Goal: Task Accomplishment & Management: Manage account settings

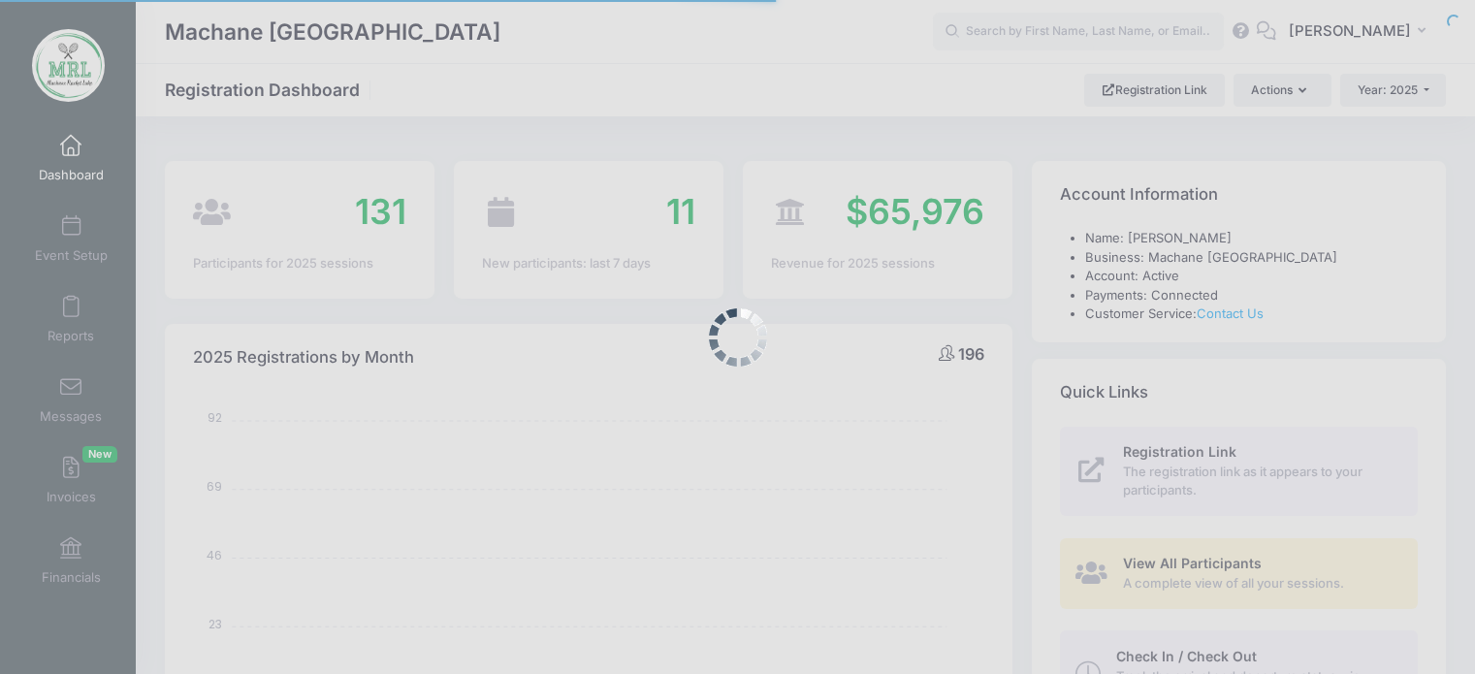
select select
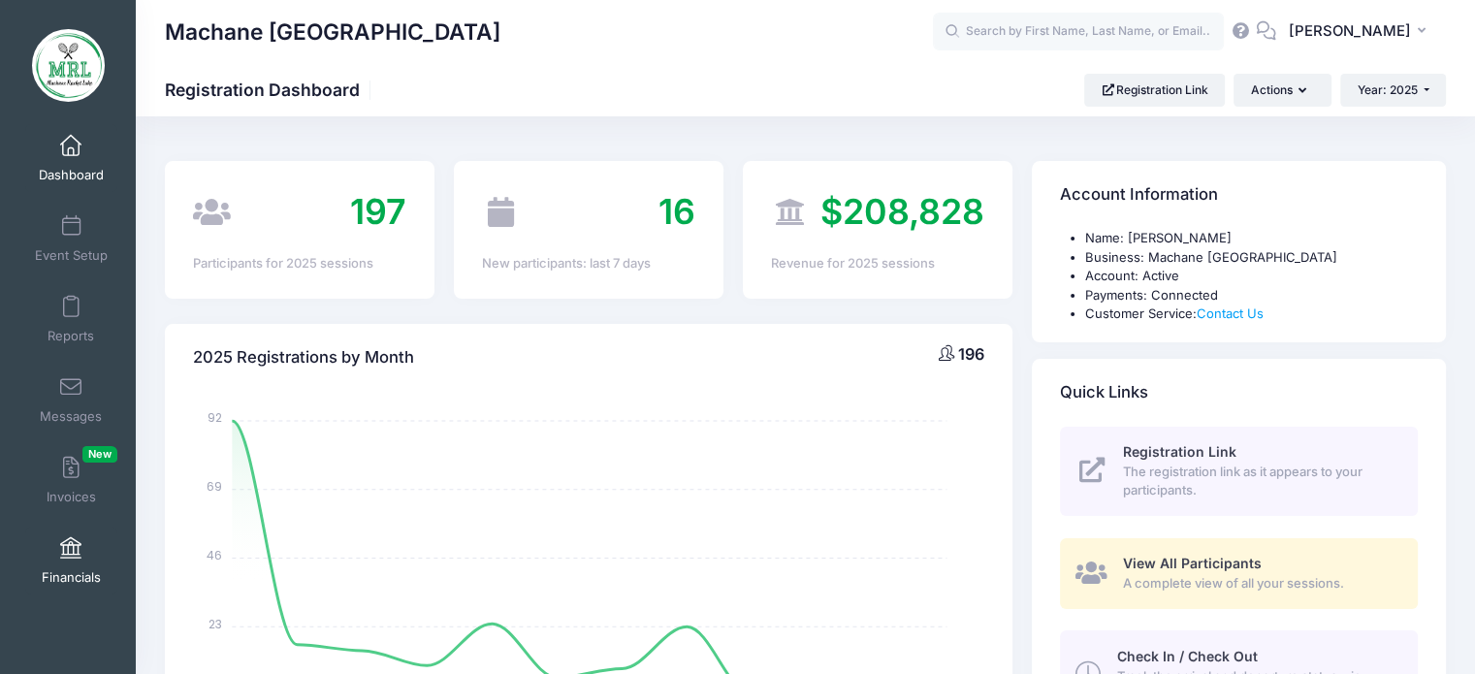
click at [58, 560] on link "Financials" at bounding box center [71, 561] width 92 height 68
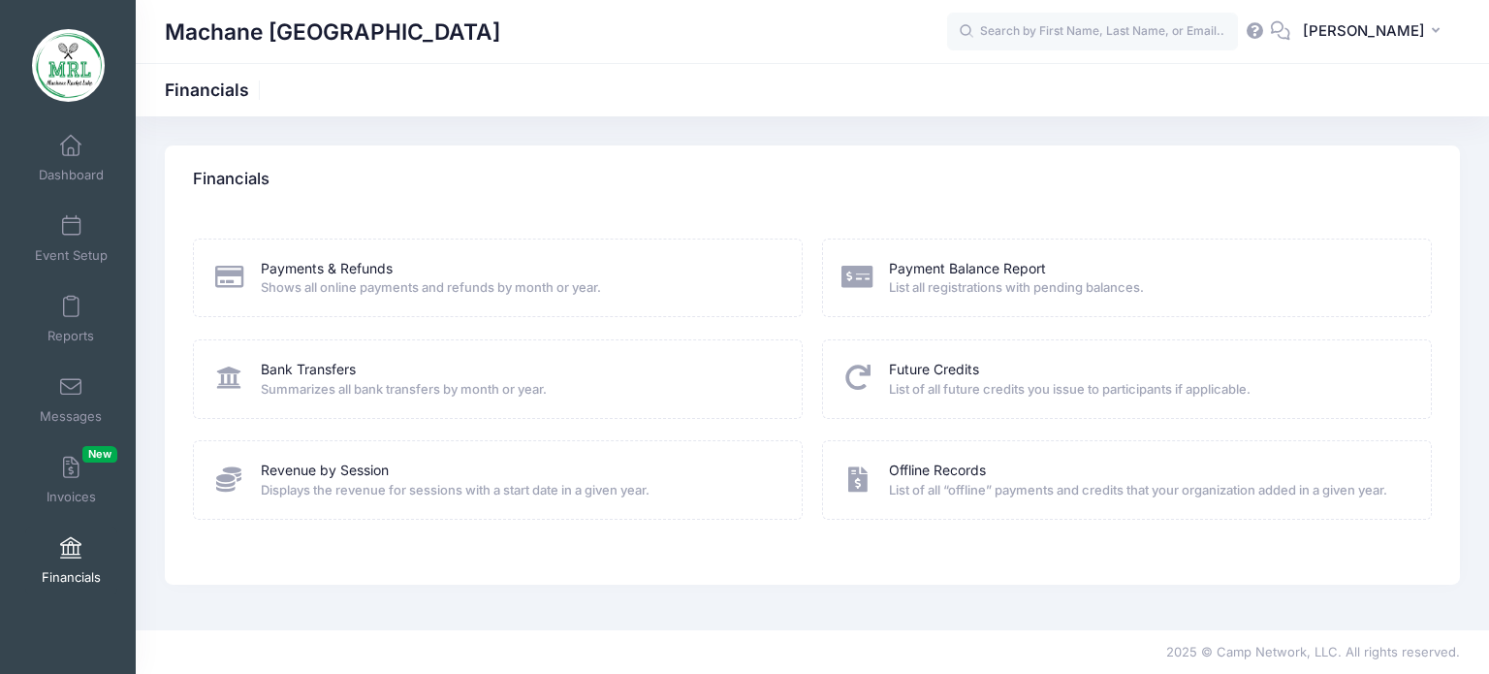
click at [861, 282] on icon at bounding box center [858, 276] width 32 height 25
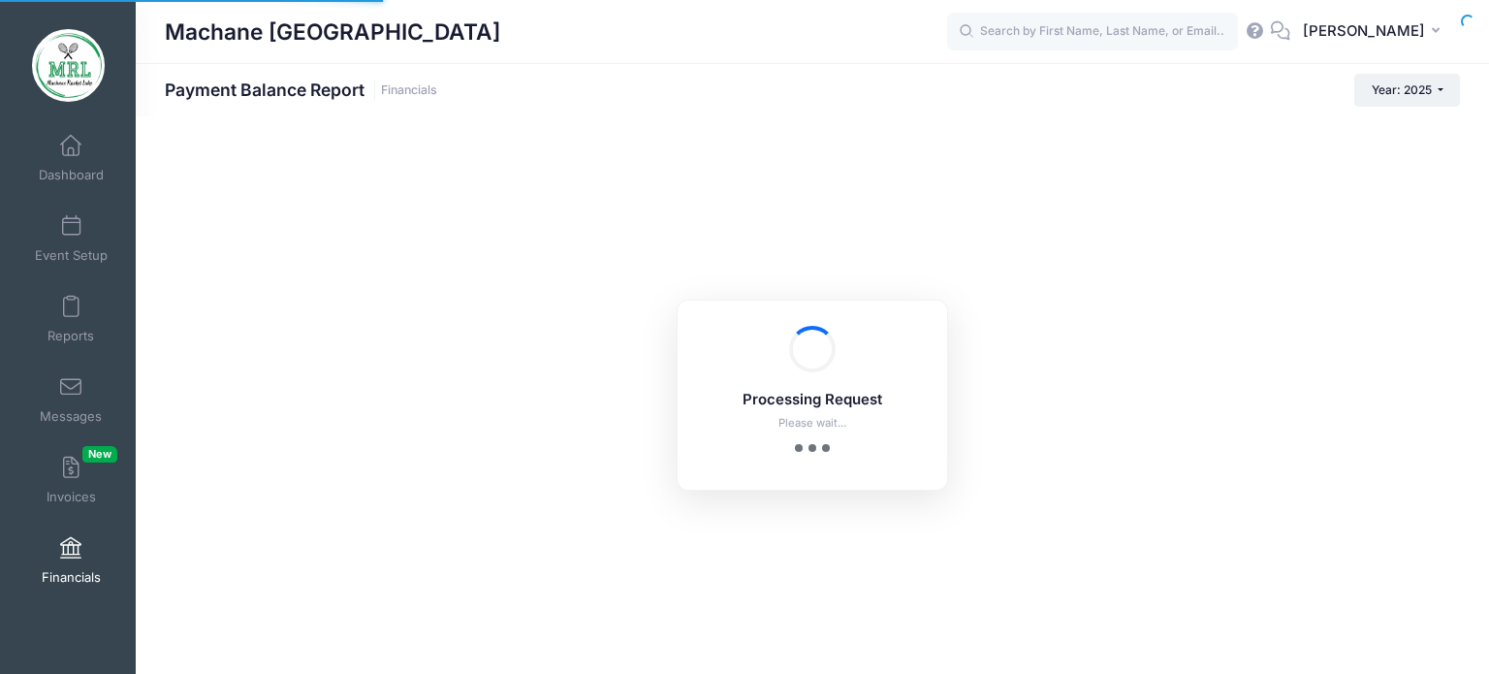
select select "10"
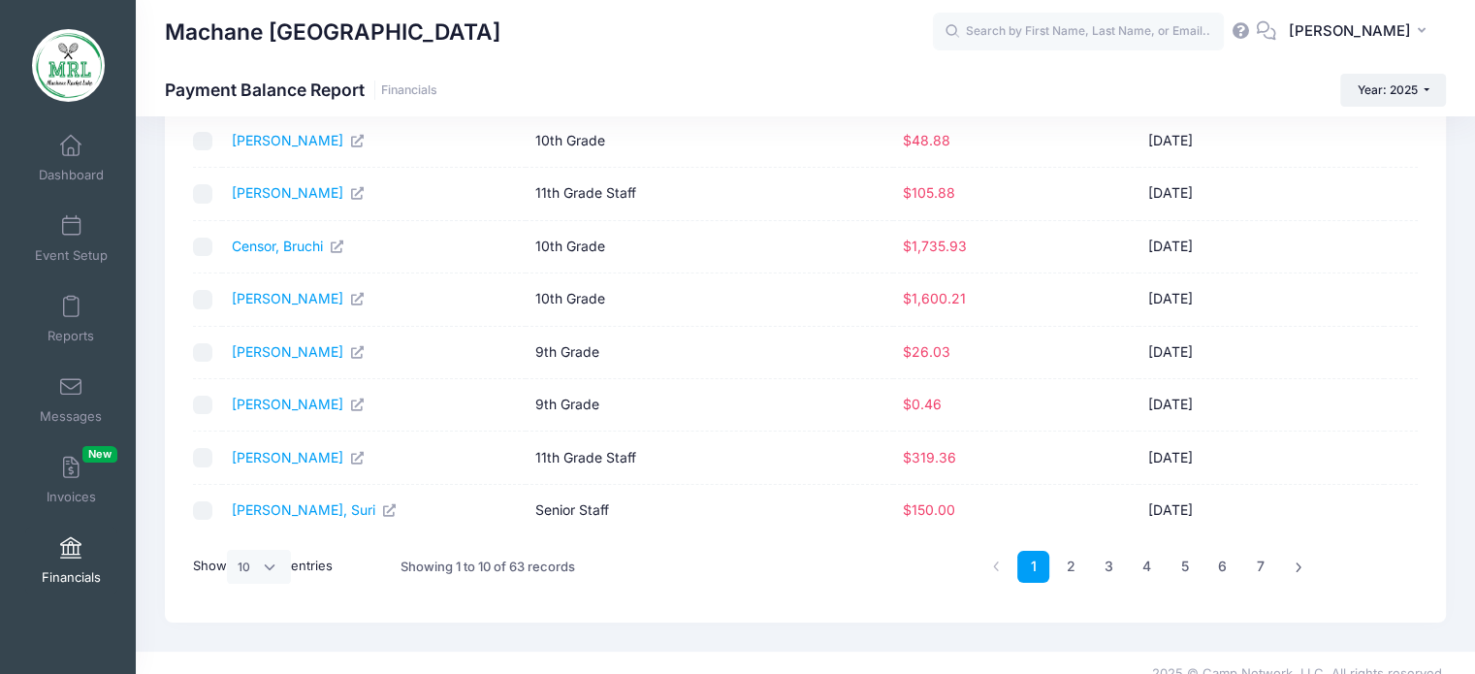
scroll to position [272, 0]
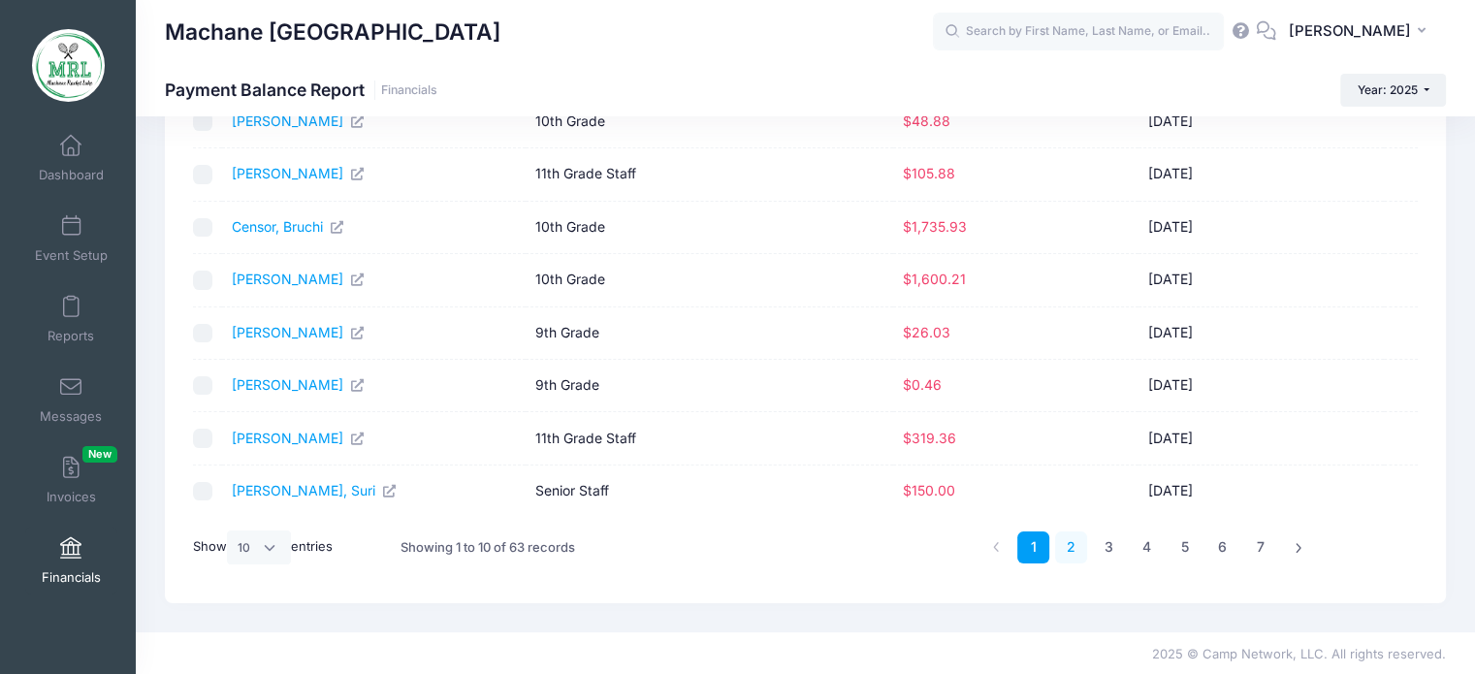
click at [1064, 542] on link "2" at bounding box center [1071, 547] width 32 height 32
click at [1103, 547] on link "3" at bounding box center [1109, 547] width 32 height 32
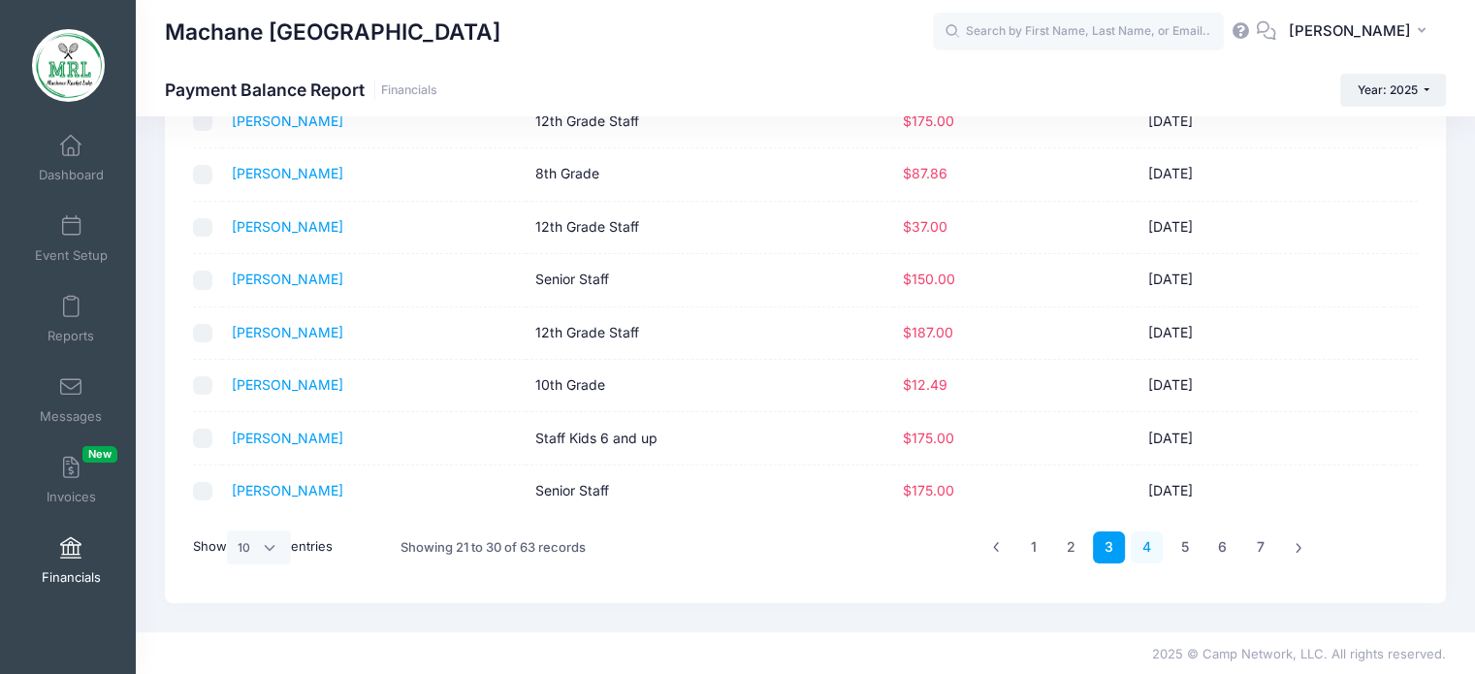
click at [1143, 540] on link "4" at bounding box center [1147, 547] width 32 height 32
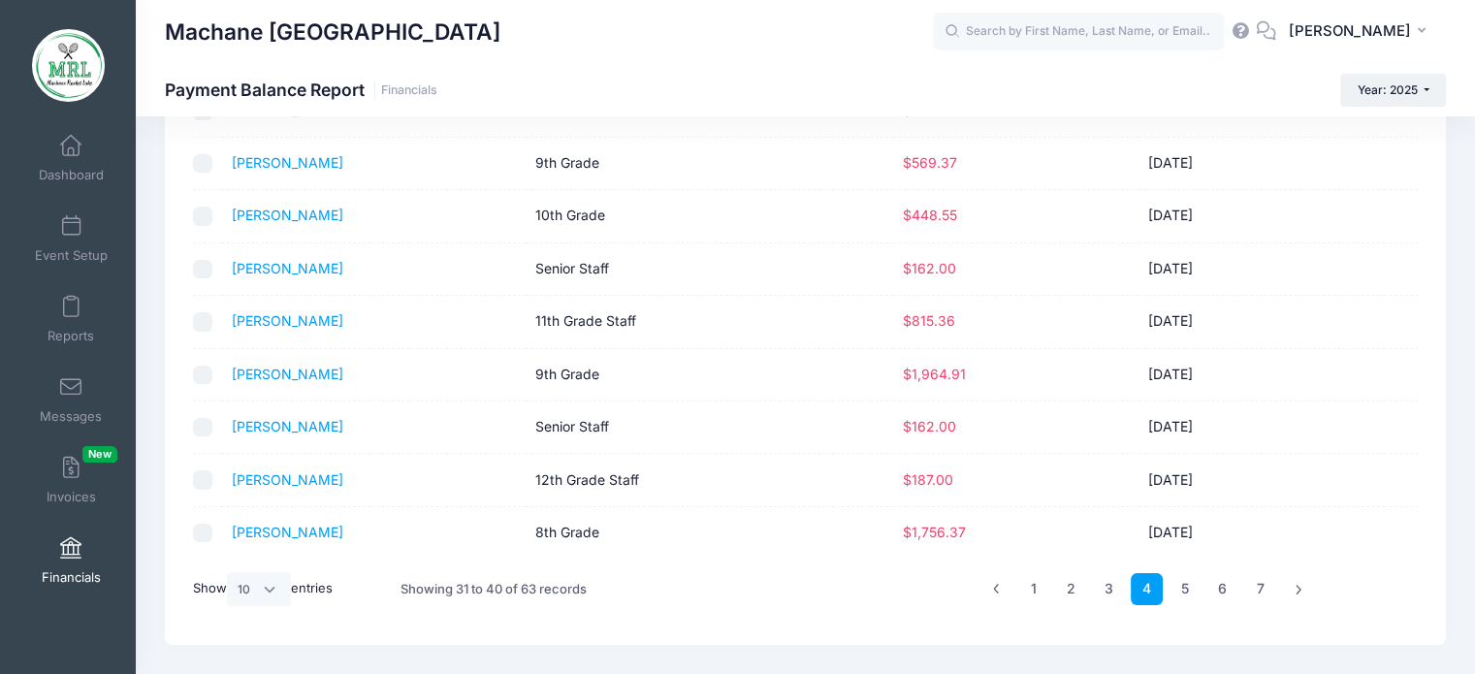
scroll to position [233, 0]
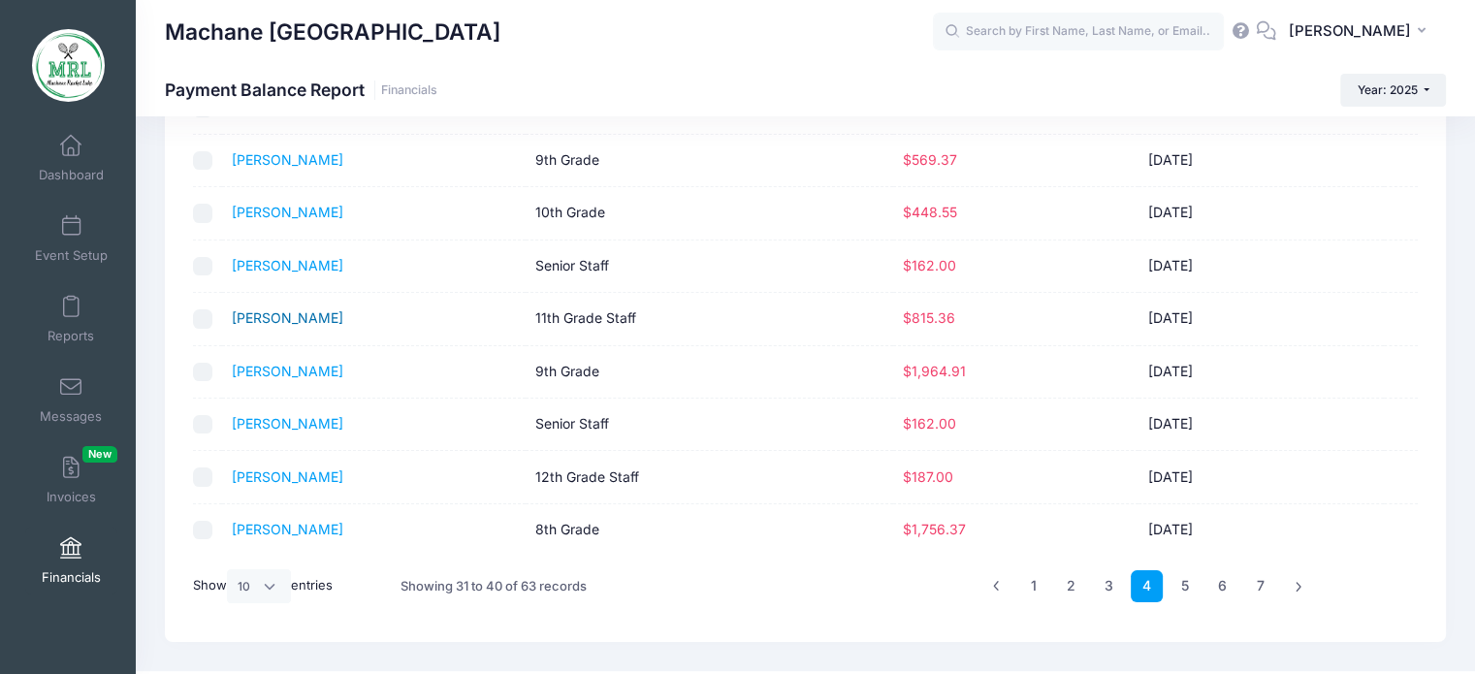
click at [306, 315] on link "Polansky, Liba" at bounding box center [288, 317] width 112 height 16
click at [1182, 583] on link "5" at bounding box center [1184, 586] width 32 height 32
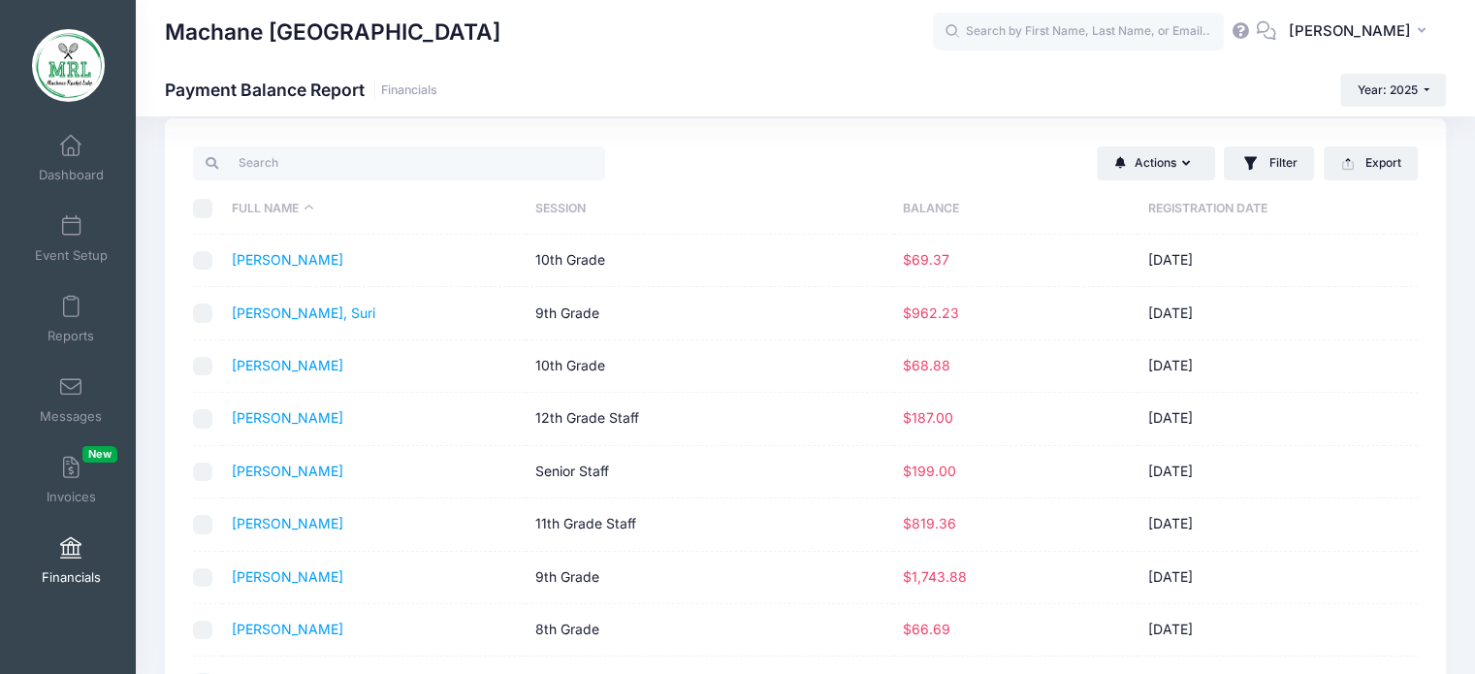
scroll to position [24, 0]
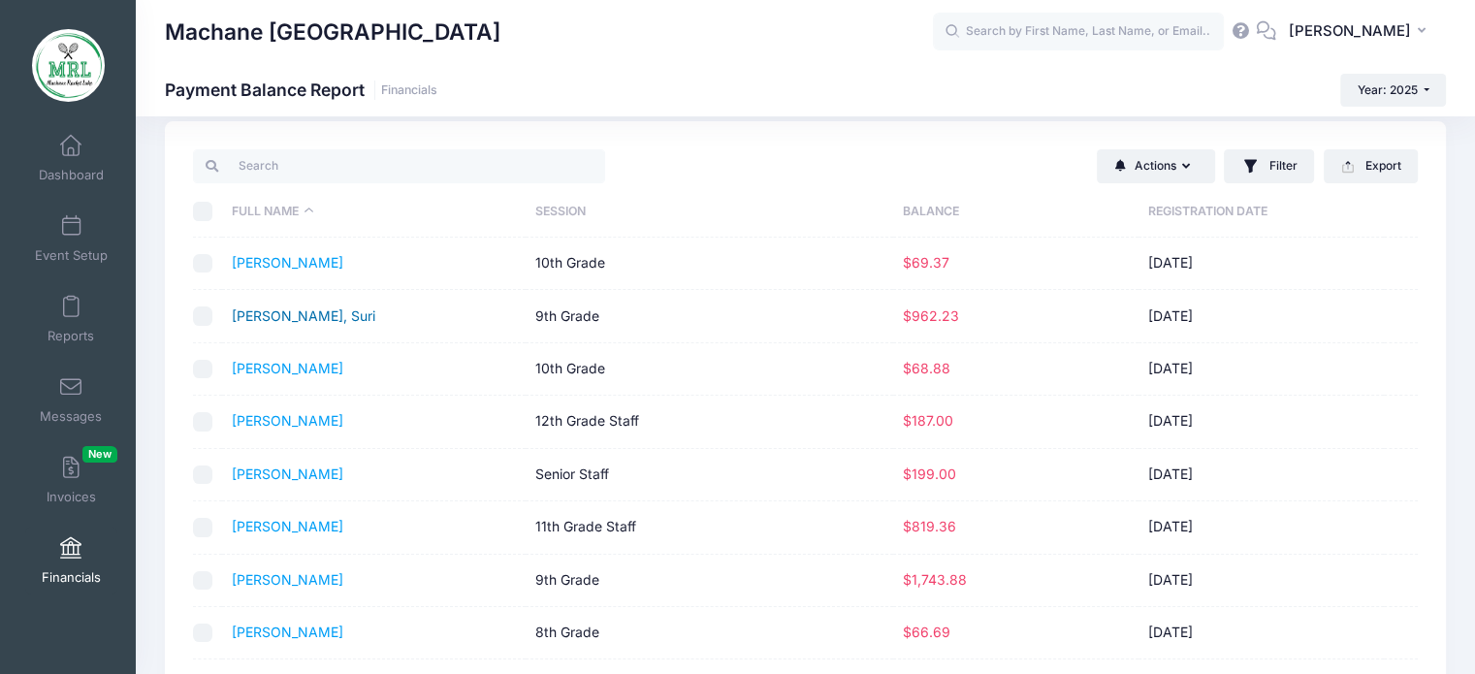
click at [264, 312] on link "Scharf, Suri" at bounding box center [304, 315] width 144 height 16
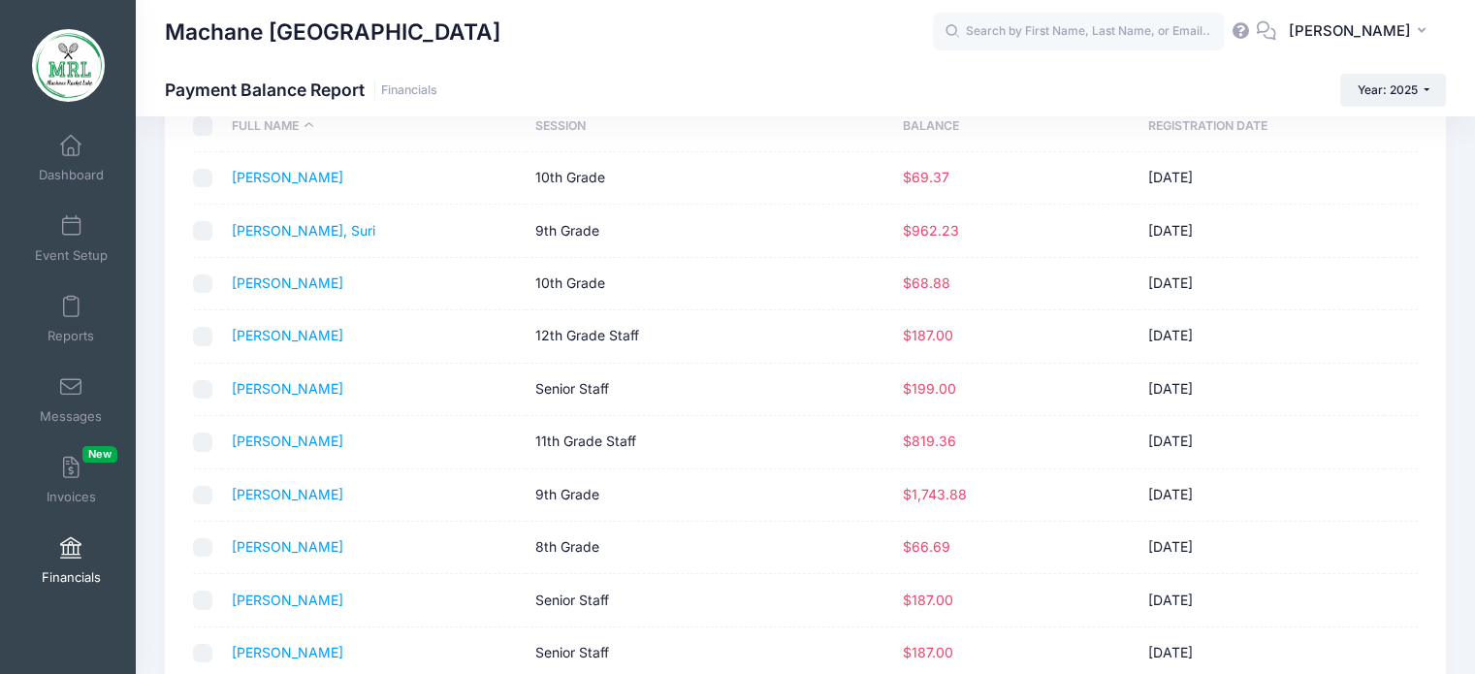
scroll to position [116, 0]
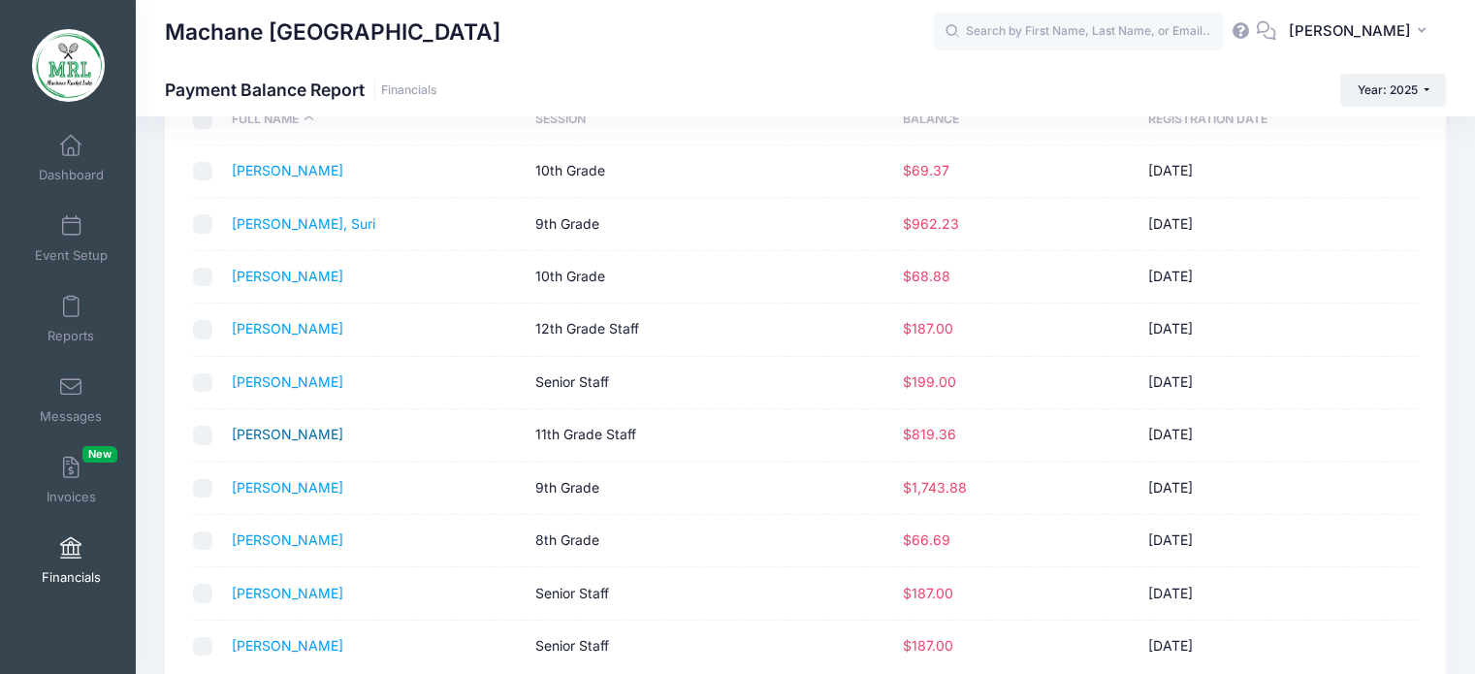
click at [311, 436] on link "Schepansky, Esther" at bounding box center [288, 434] width 112 height 16
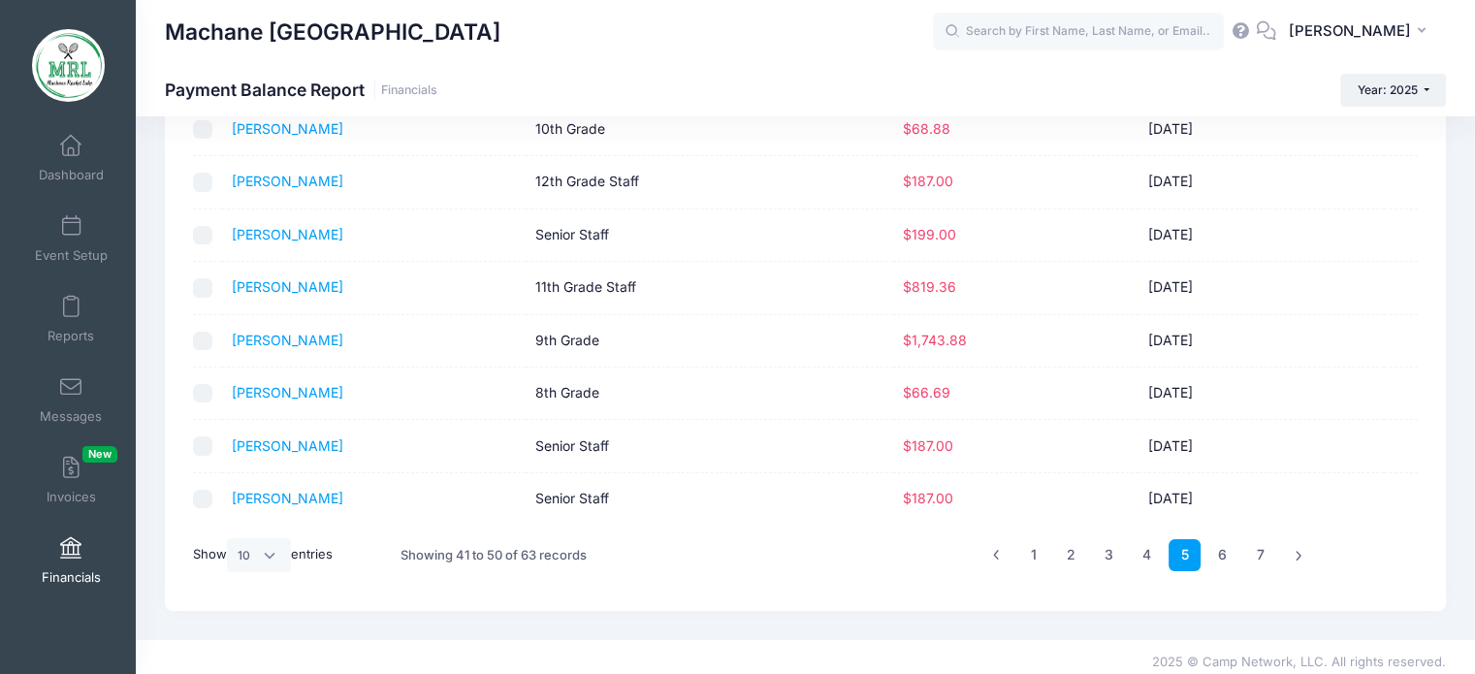
scroll to position [266, 0]
click at [1225, 550] on link "6" at bounding box center [1222, 553] width 32 height 32
click at [270, 438] on link "Weisz, Faigy" at bounding box center [288, 443] width 112 height 16
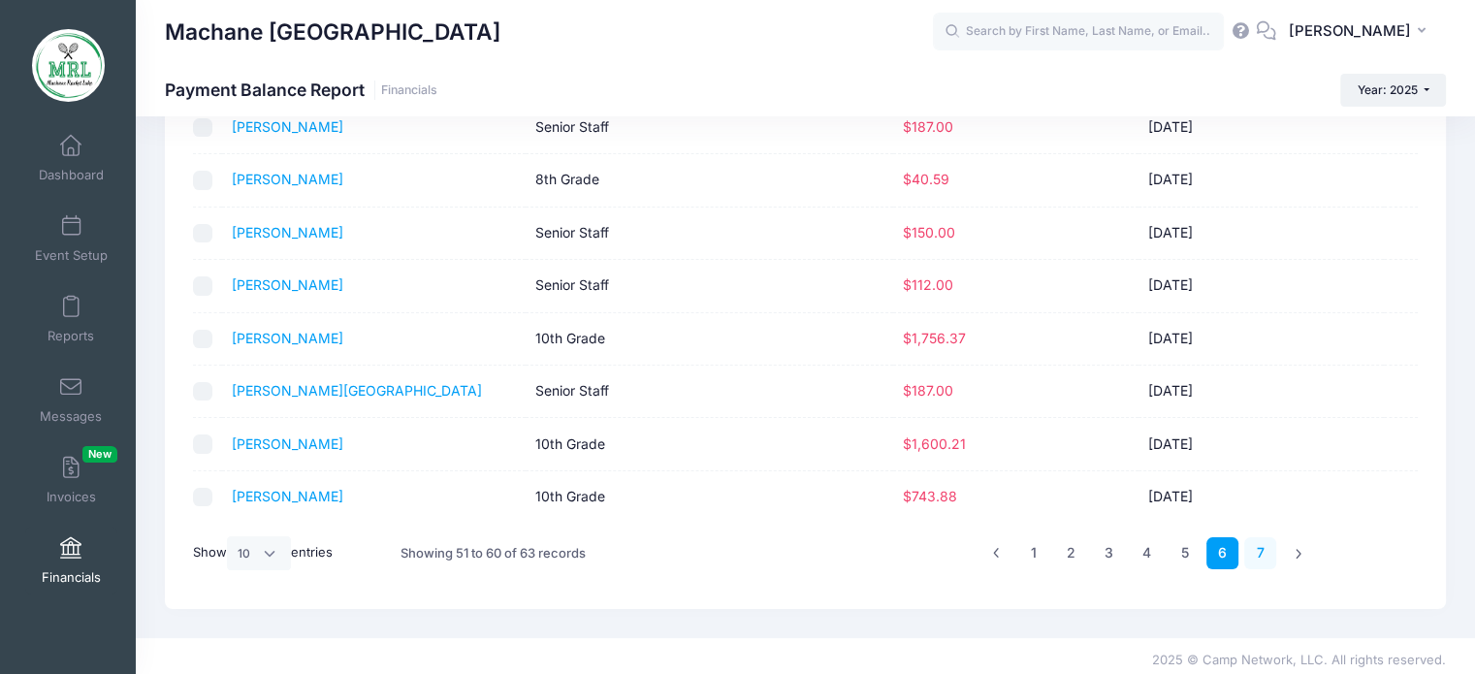
click at [1253, 543] on link "7" at bounding box center [1260, 553] width 32 height 32
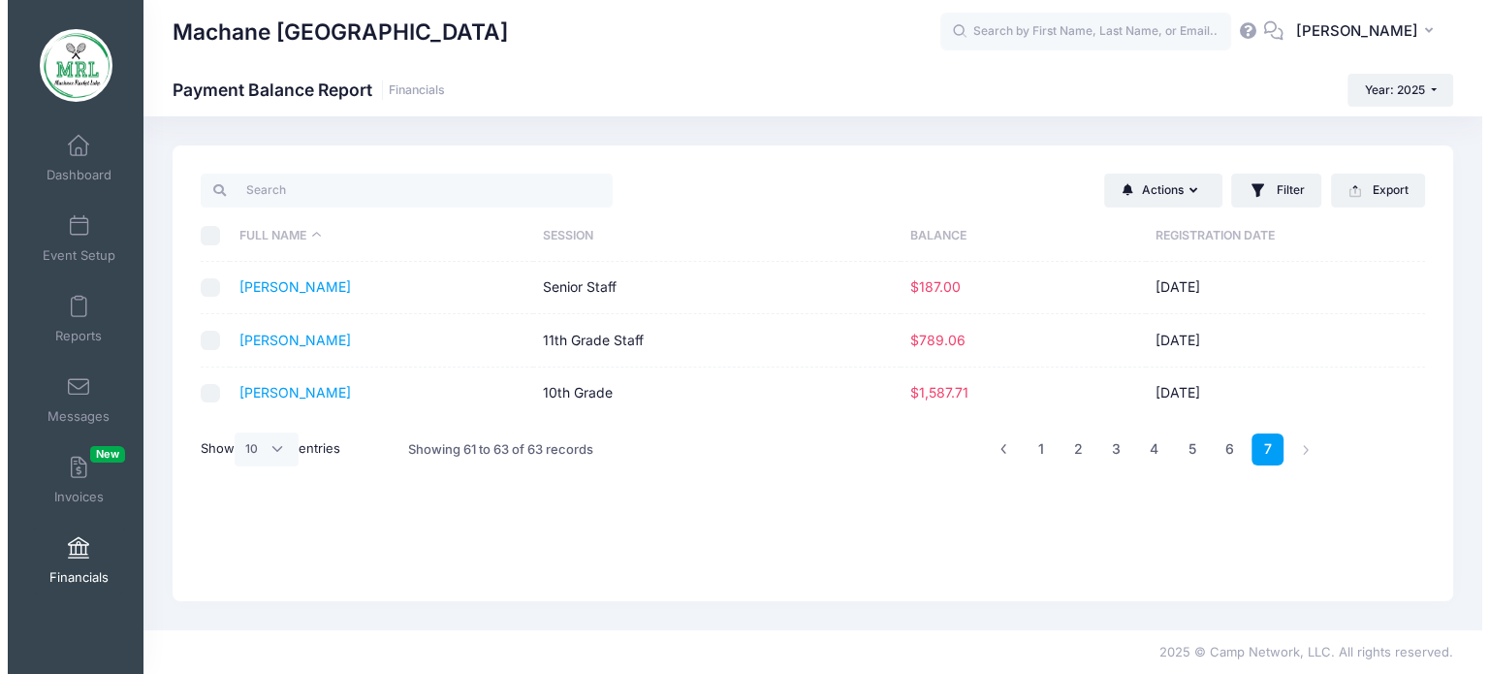
scroll to position [0, 0]
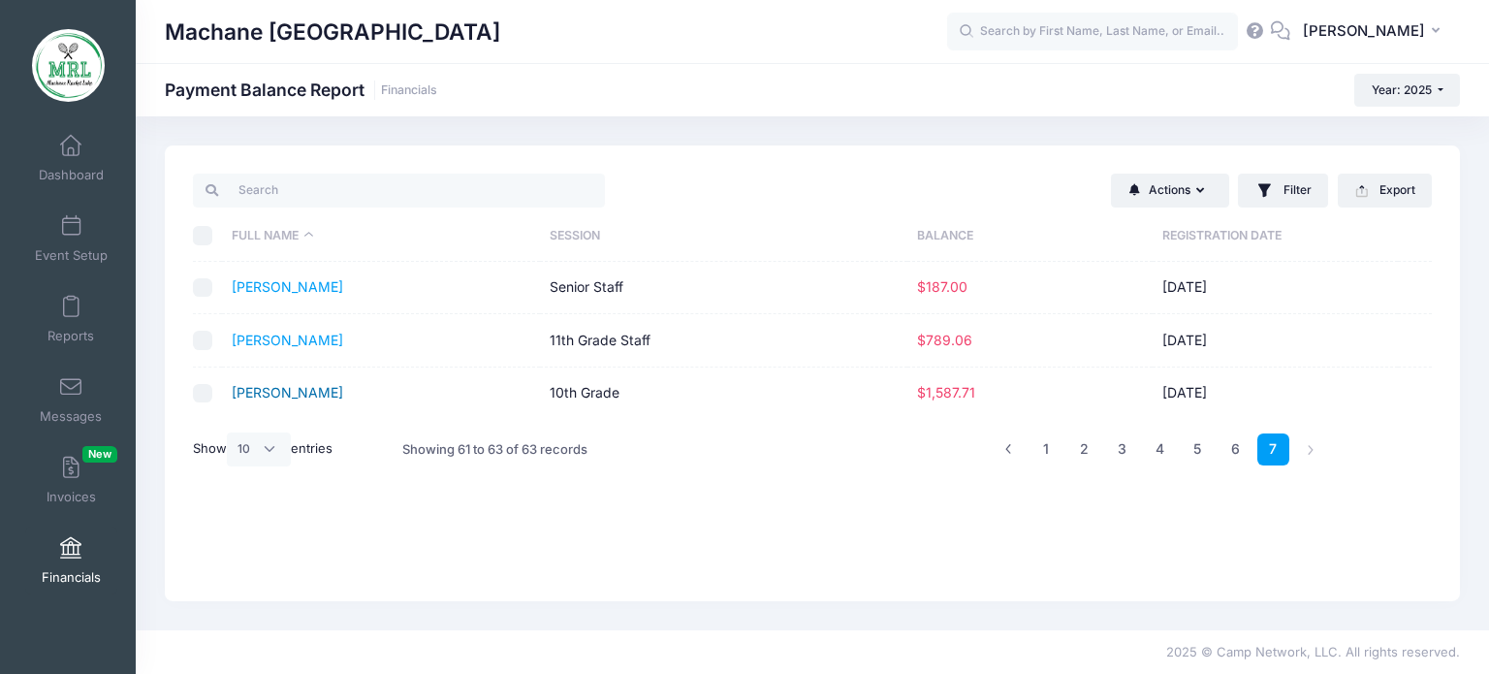
click at [264, 389] on link "Zeffren, Tova" at bounding box center [288, 392] width 112 height 16
click at [303, 339] on link "Wulliger, Perela" at bounding box center [288, 340] width 112 height 16
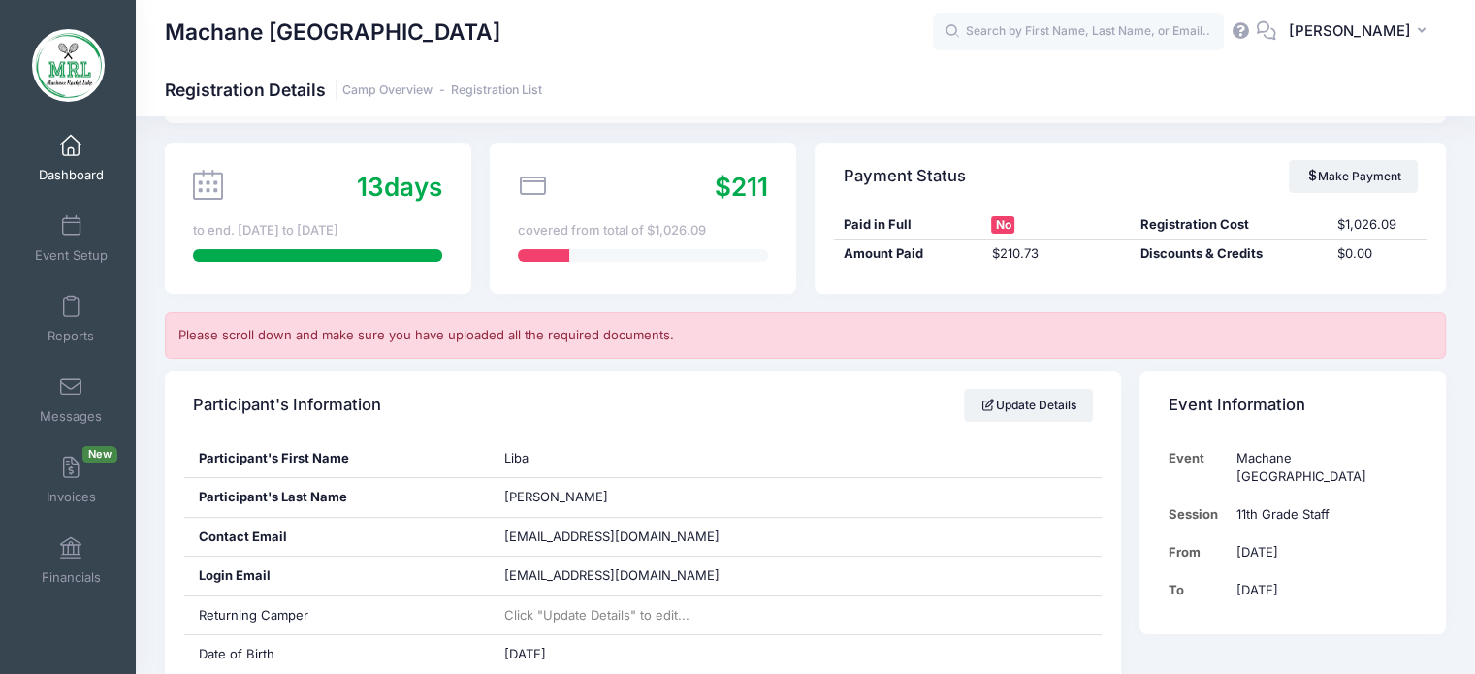
scroll to position [105, 0]
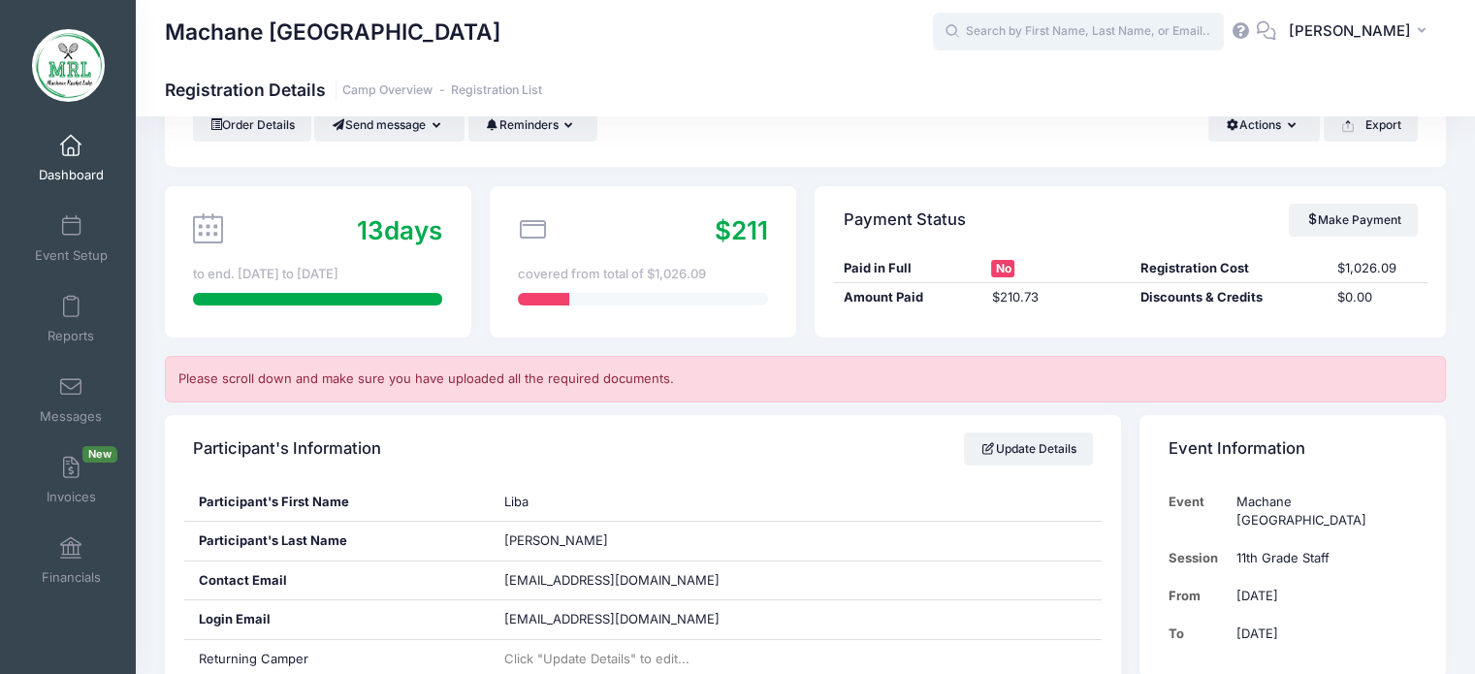
click at [1099, 38] on input "text" at bounding box center [1078, 32] width 291 height 39
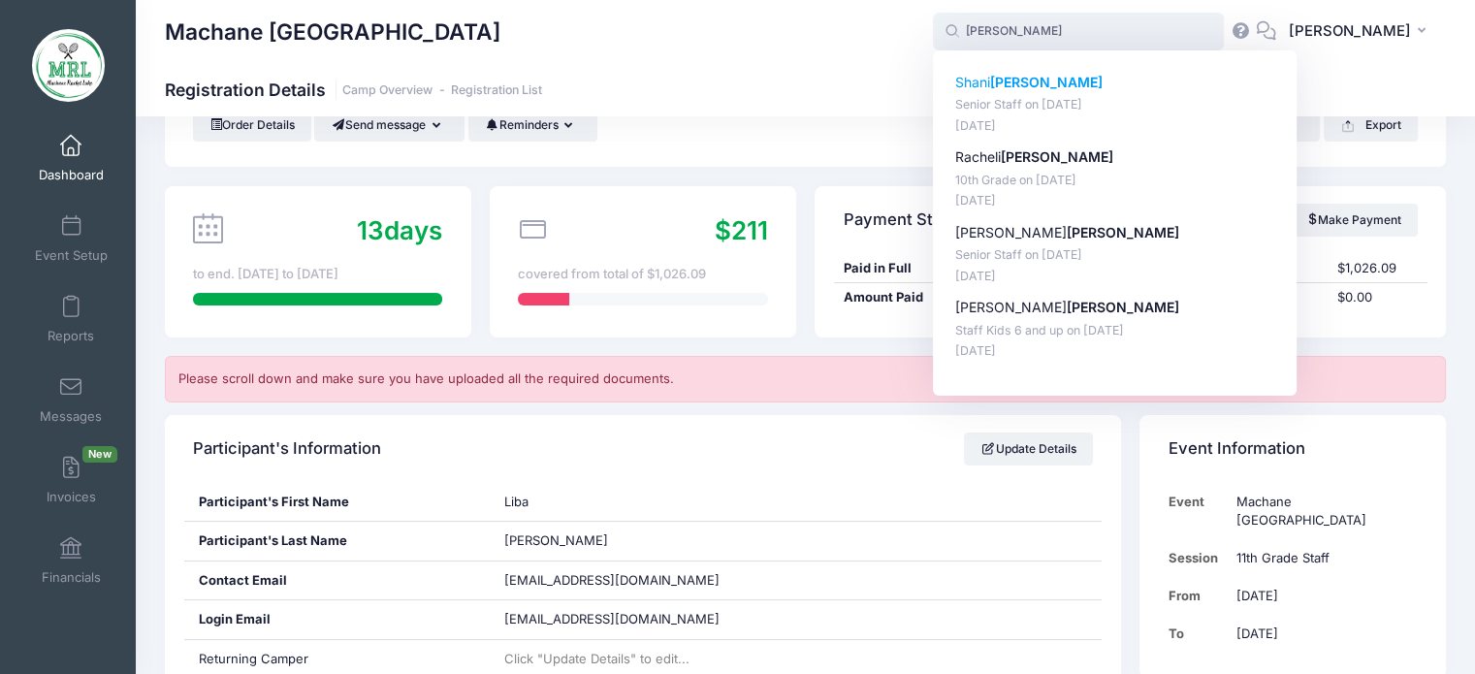
click at [1039, 87] on strong "Brecher" at bounding box center [1046, 82] width 112 height 16
type input "Shani Brecher (Senior Staff, Aug-14, 2025)"
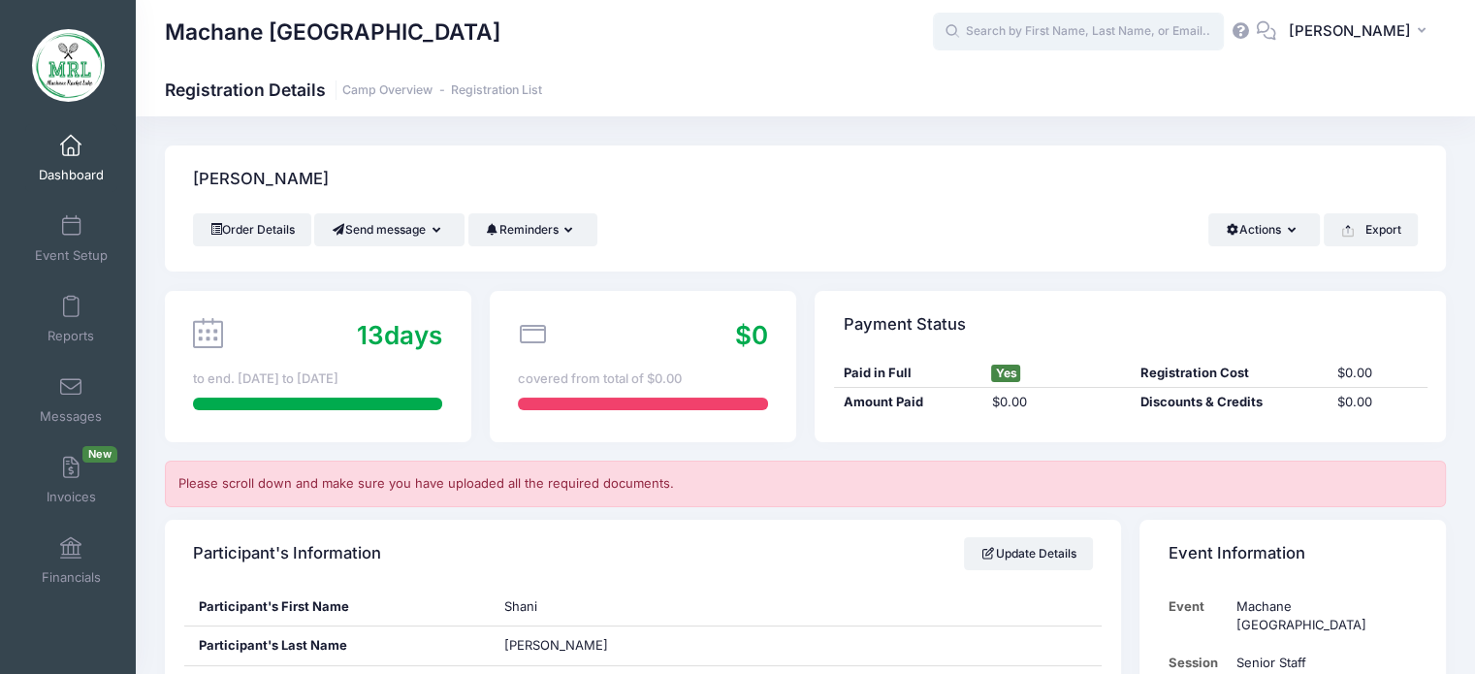
click at [1039, 42] on input "text" at bounding box center [1078, 32] width 291 height 39
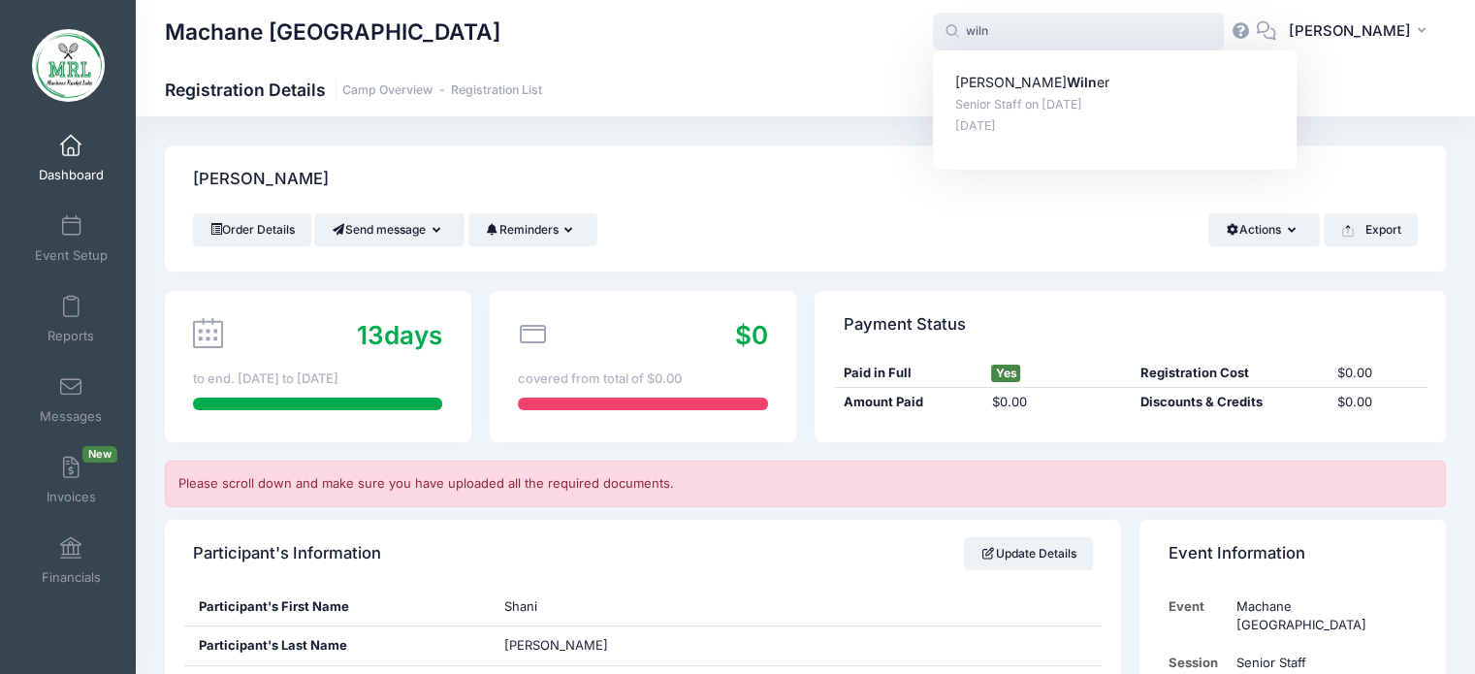
type input "wiln"
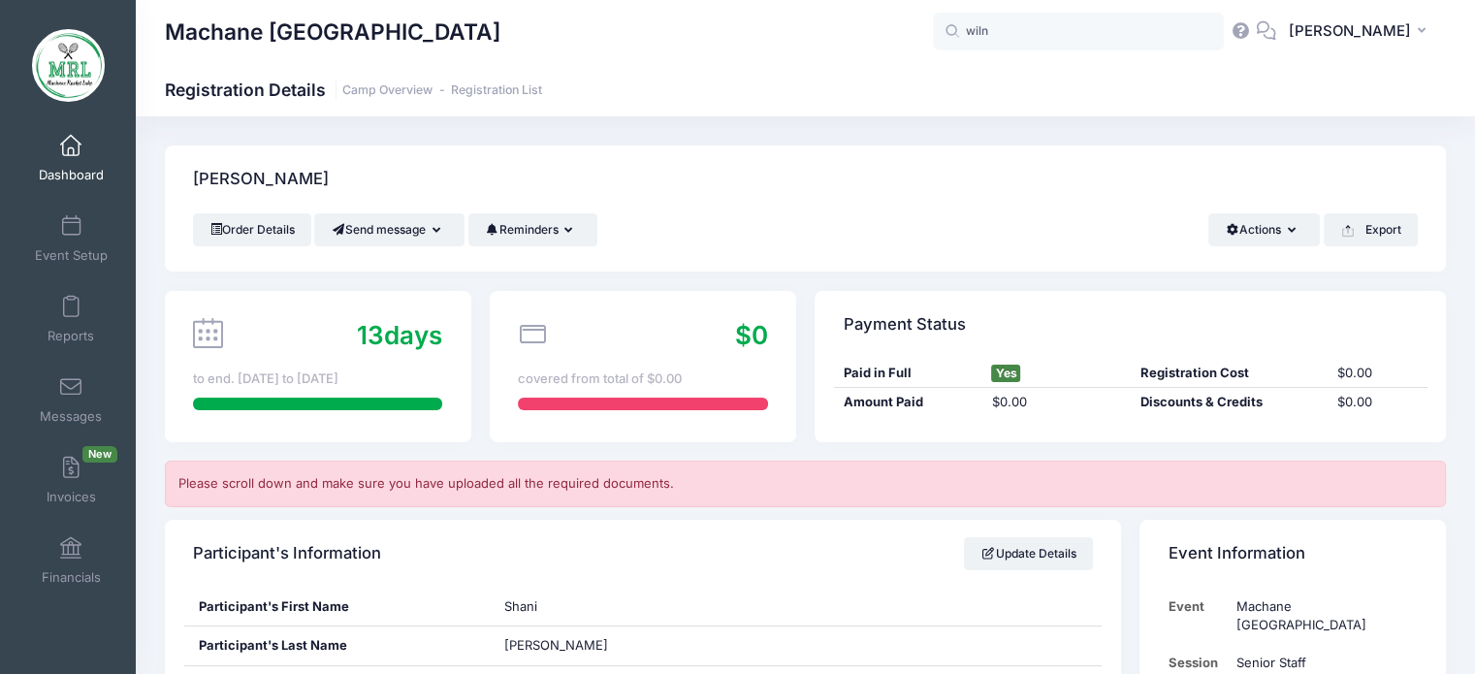
click at [925, 164] on div "Brecher, Shani" at bounding box center [805, 179] width 1281 height 68
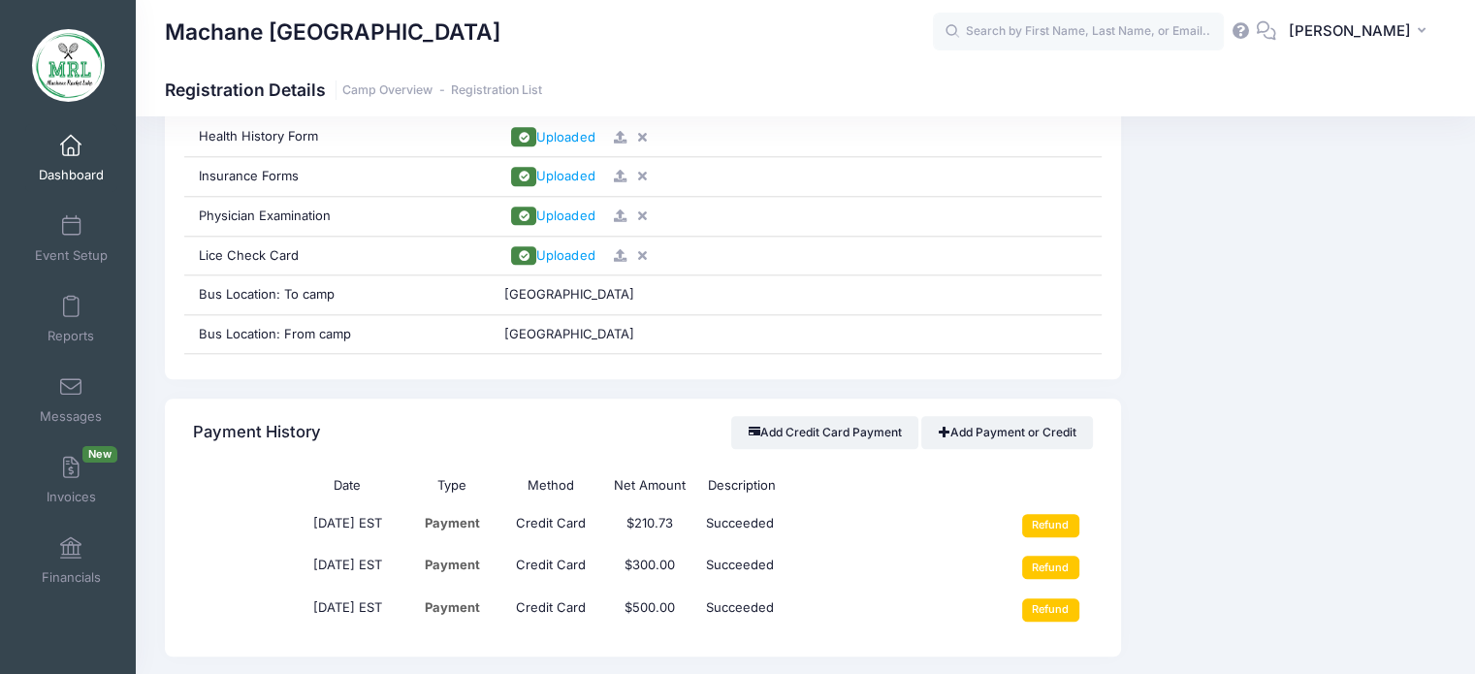
scroll to position [2277, 0]
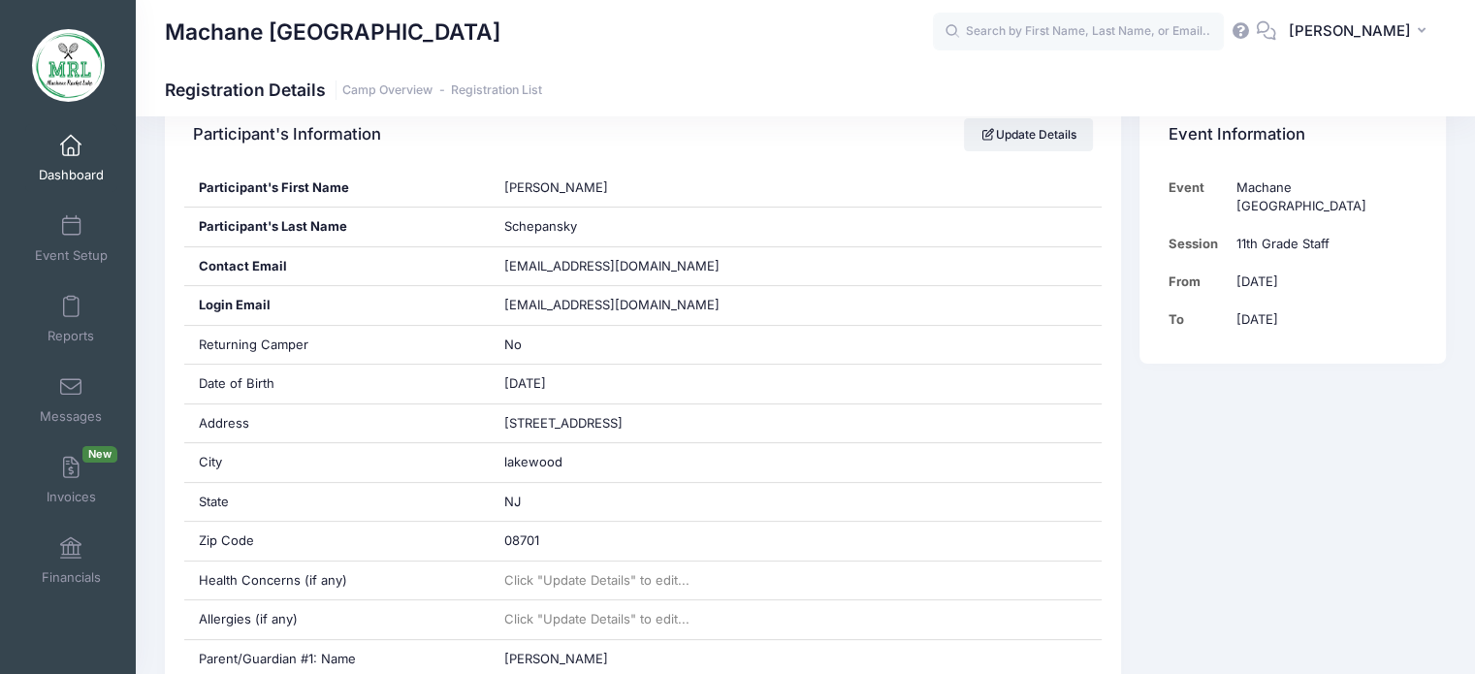
scroll to position [413, 0]
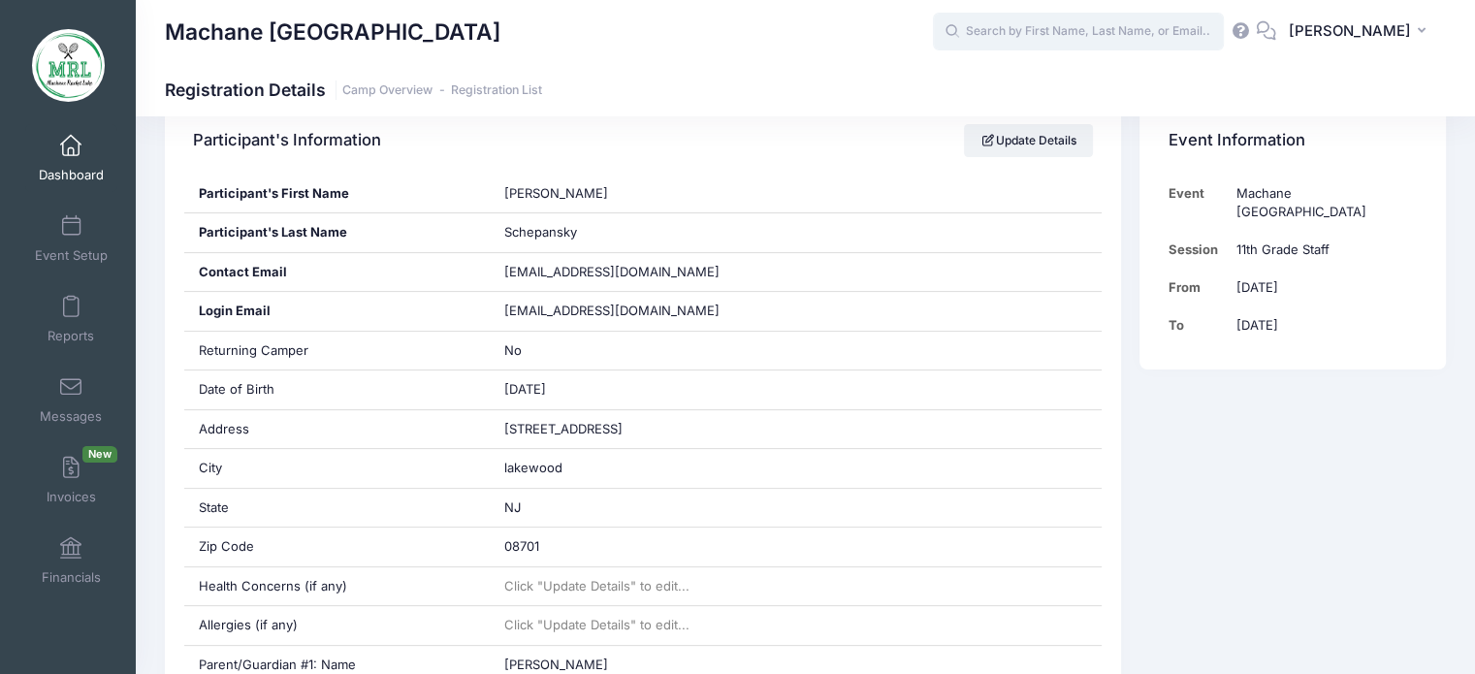
click at [1024, 30] on input "text" at bounding box center [1078, 32] width 291 height 39
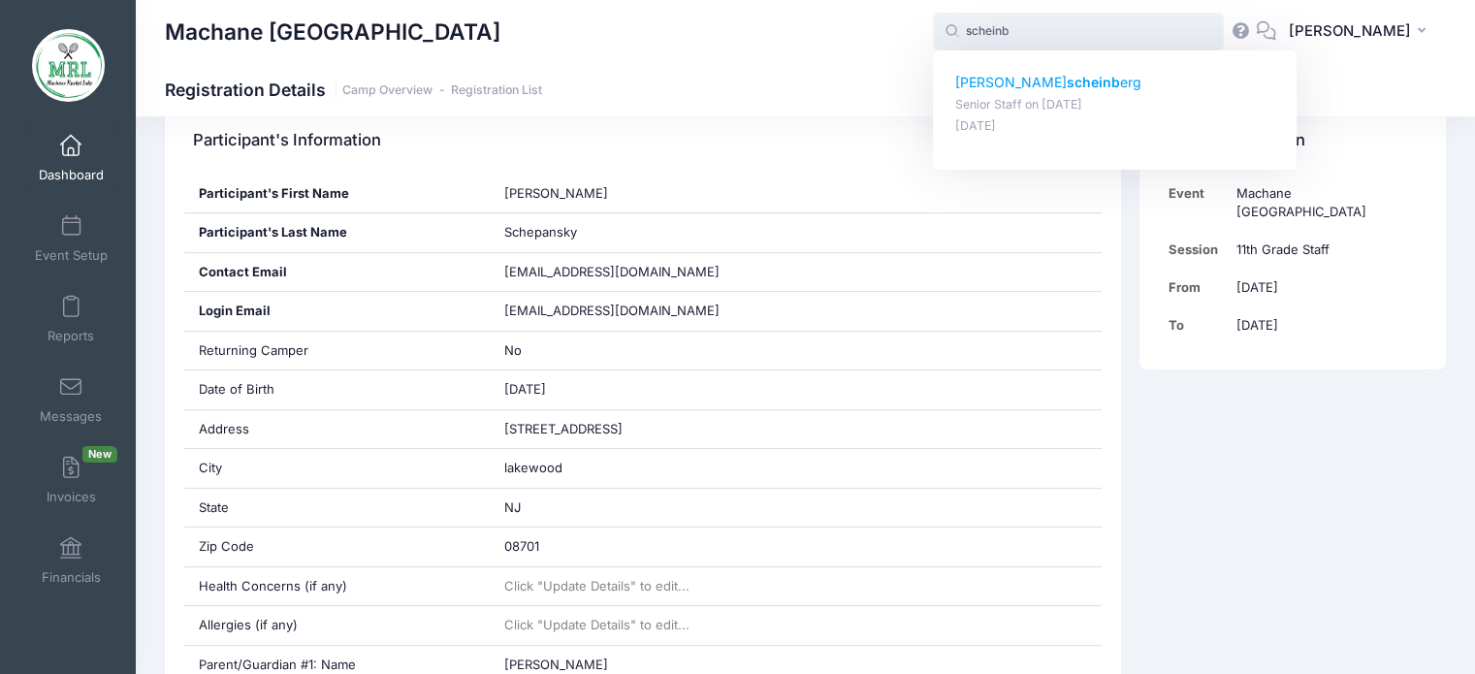
click at [1020, 86] on p "nechama scheinb erg" at bounding box center [1115, 83] width 320 height 20
type input "nechama scheinberg (Senior Staff, Aug-14, 2025)"
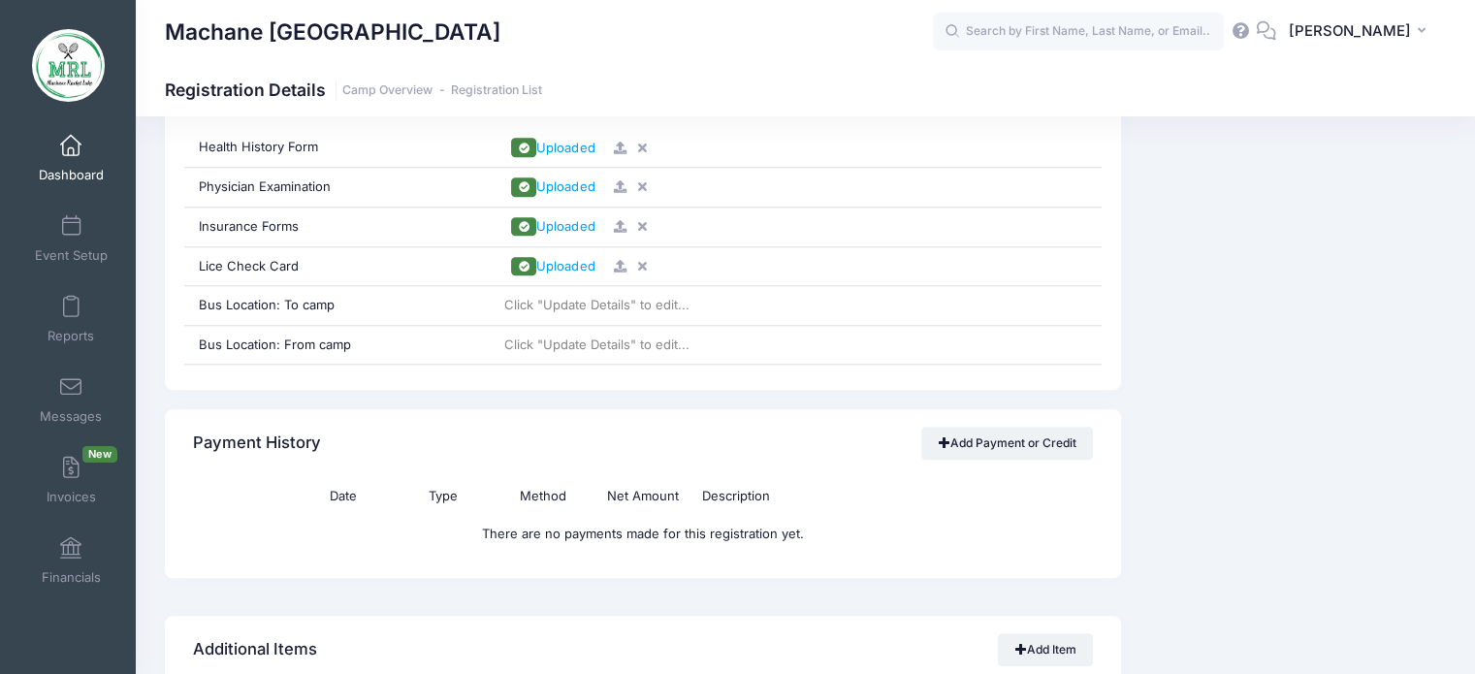
scroll to position [1916, 0]
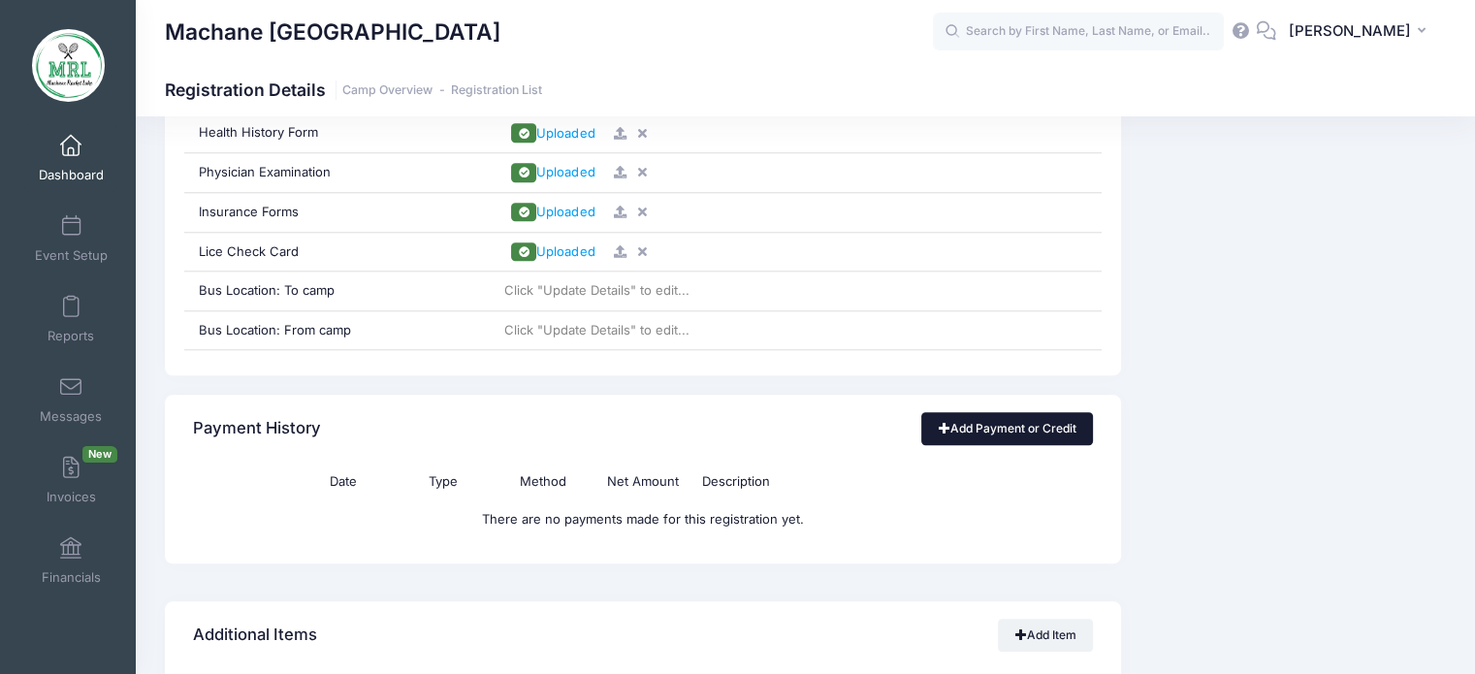
click at [1023, 424] on link "Add Payment or Credit" at bounding box center [1007, 428] width 172 height 33
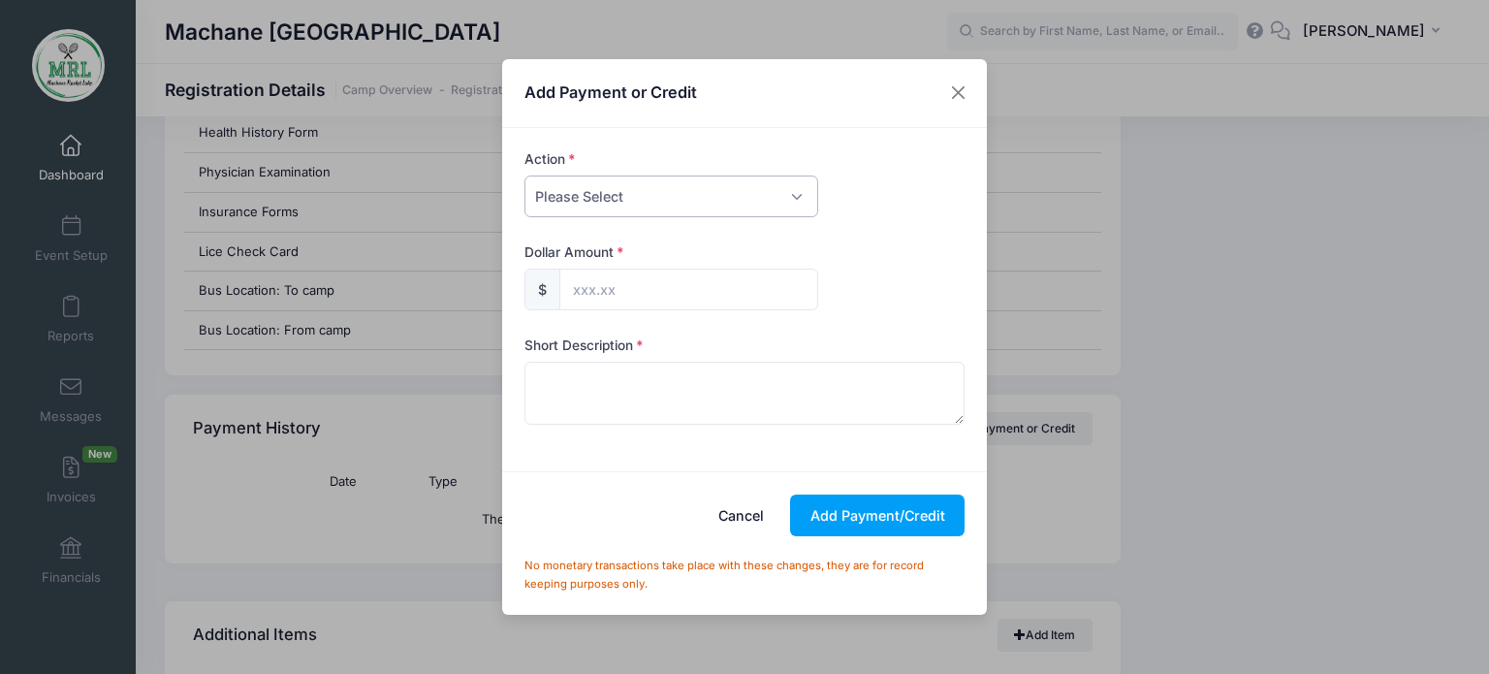
click at [797, 194] on select "Please Select Payment Credit Refund (Offline)" at bounding box center [672, 197] width 294 height 42
select select "payment"
click at [525, 176] on select "Please Select Payment Credit Refund (Offline)" at bounding box center [672, 197] width 294 height 42
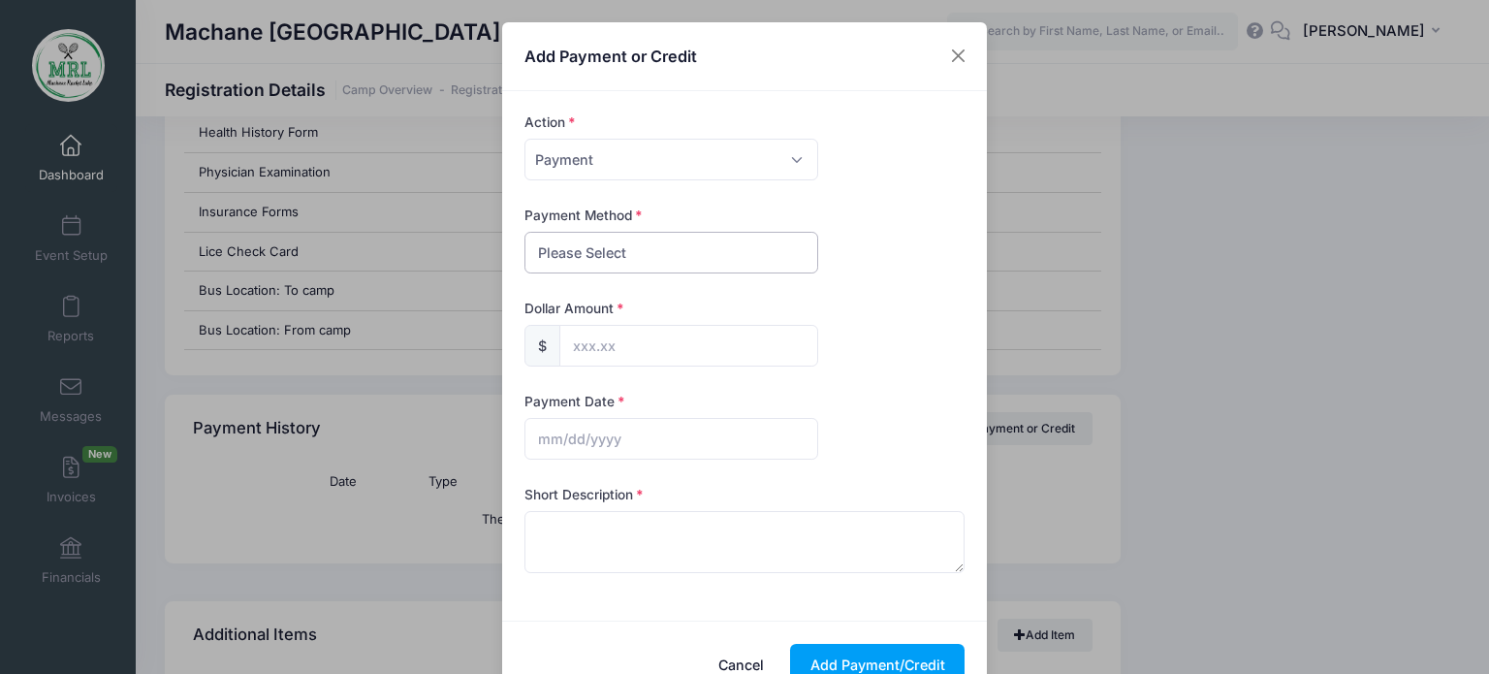
click at [761, 257] on select "Please Select PayPal Cash Check Bank Transfer Other" at bounding box center [672, 253] width 294 height 42
select select "bank transfer"
click at [525, 232] on select "Please Select PayPal Cash Check Bank Transfer Other" at bounding box center [672, 253] width 294 height 42
click at [701, 358] on input "text" at bounding box center [688, 346] width 259 height 42
type input "187.00"
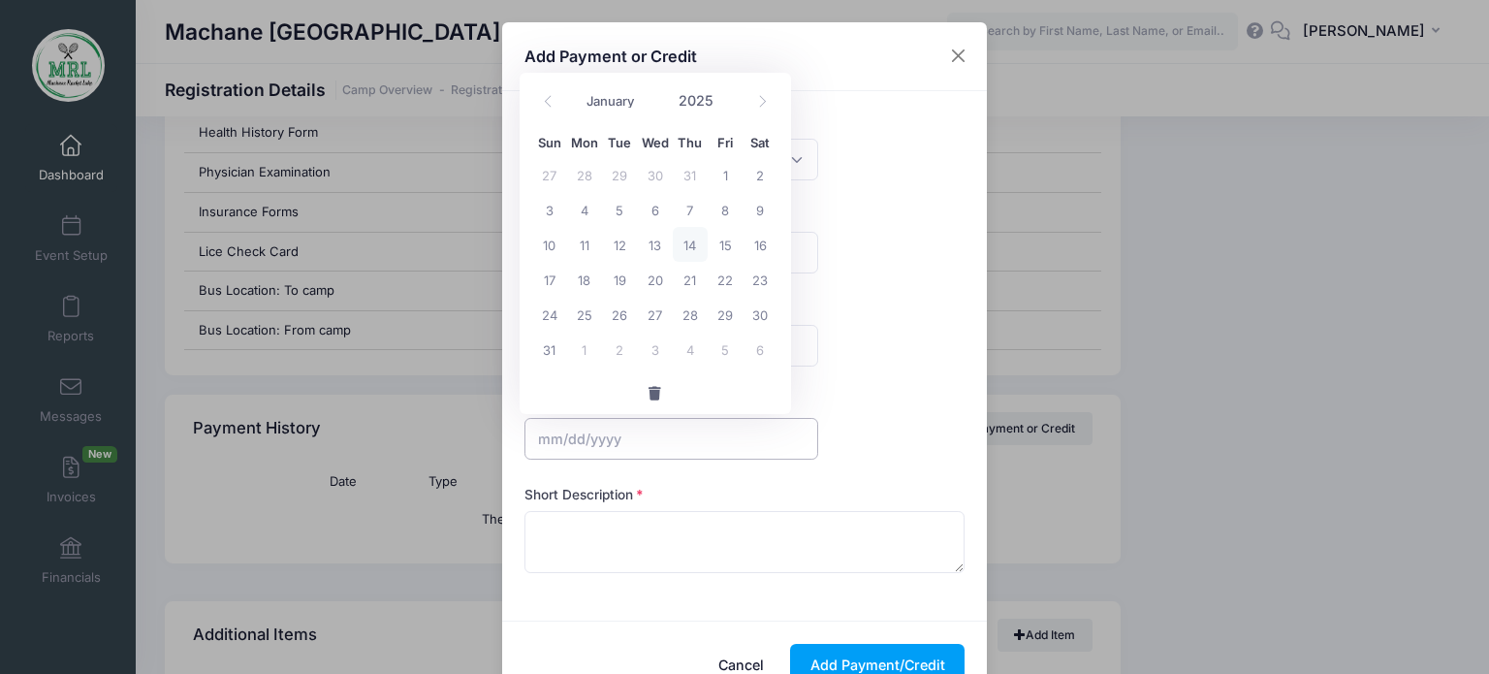
click at [613, 443] on input "text" at bounding box center [672, 439] width 294 height 42
click at [553, 243] on span "10" at bounding box center [549, 244] width 35 height 35
type input "08/10/2025"
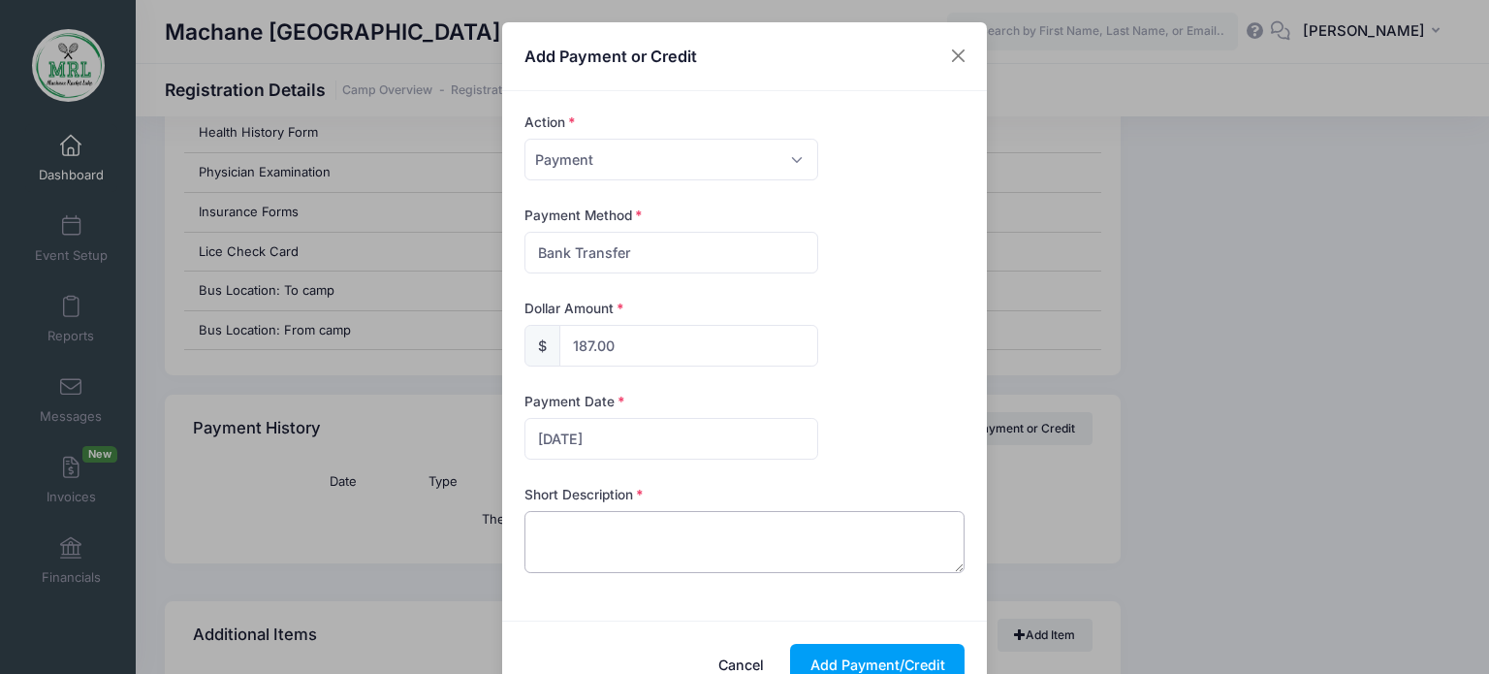
click at [624, 519] on textarea at bounding box center [745, 542] width 441 height 62
type textarea "zelle"
click at [849, 662] on button "Add Payment/Credit" at bounding box center [877, 665] width 175 height 42
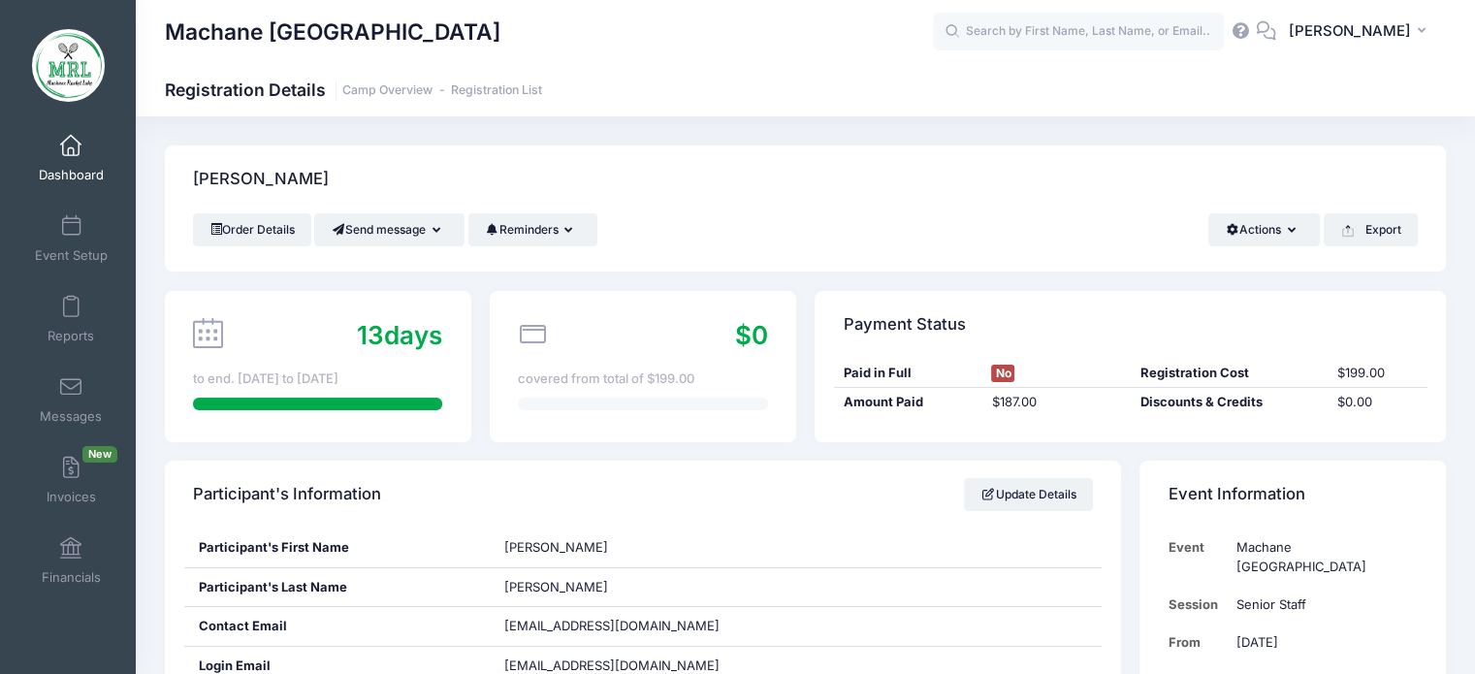
scroll to position [0, 0]
click at [1166, 30] on input "text" at bounding box center [1078, 32] width 291 height 39
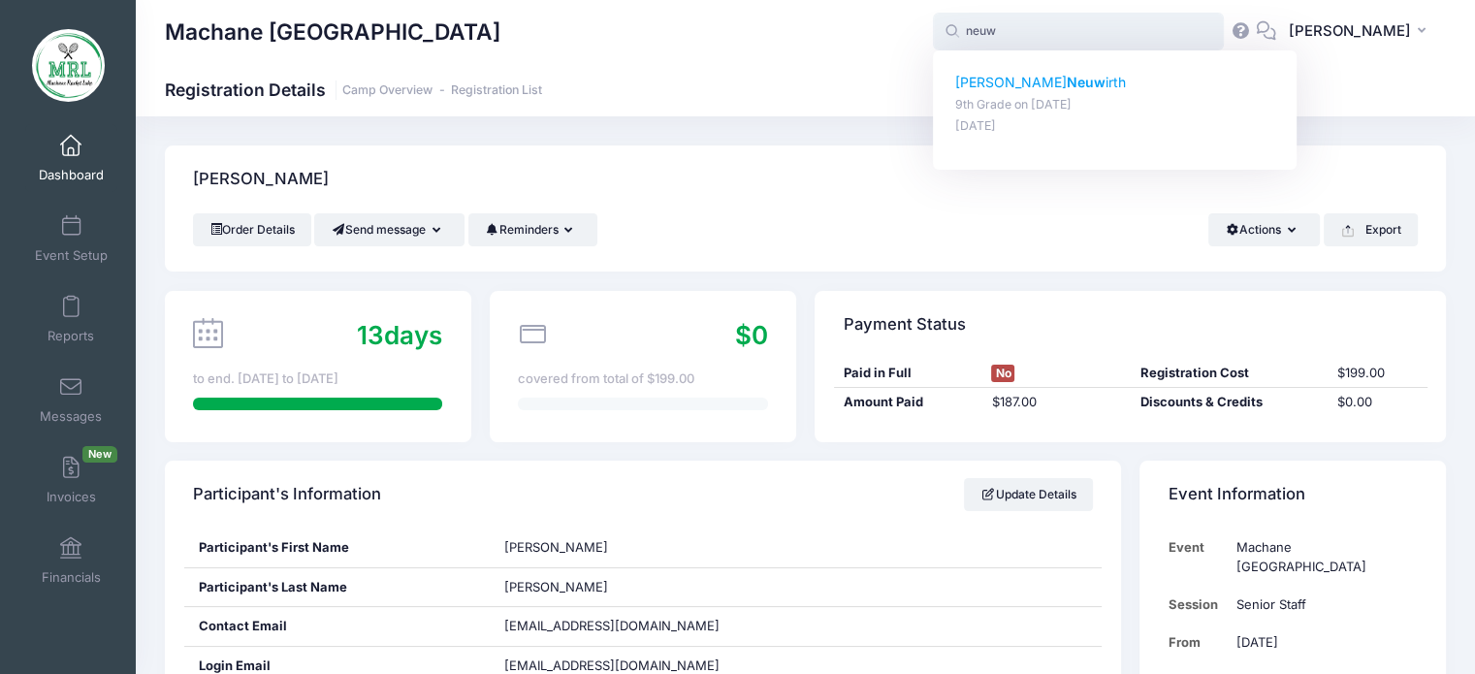
click at [1067, 88] on strong "Neuw" at bounding box center [1086, 82] width 39 height 16
type input "Sara Neuwirth (9th Grade, Aug-14, 2025)"
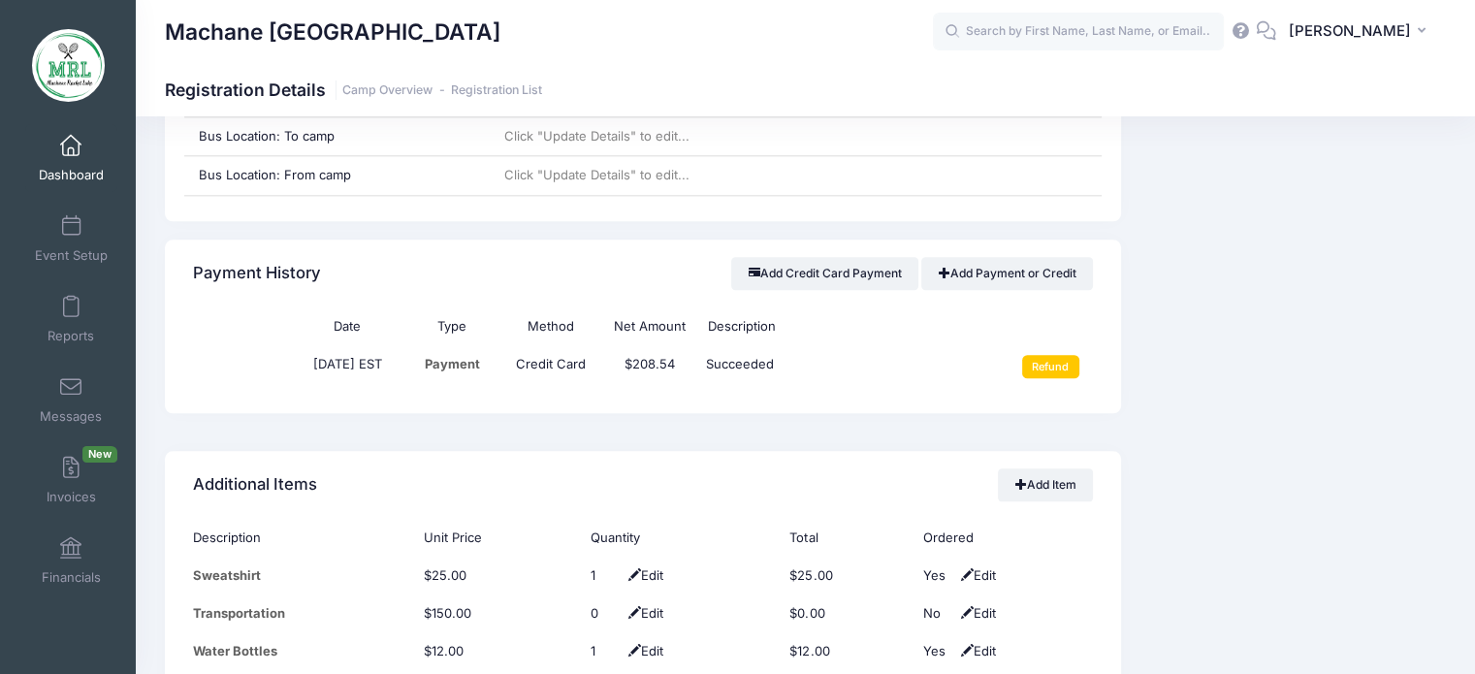
scroll to position [2211, 0]
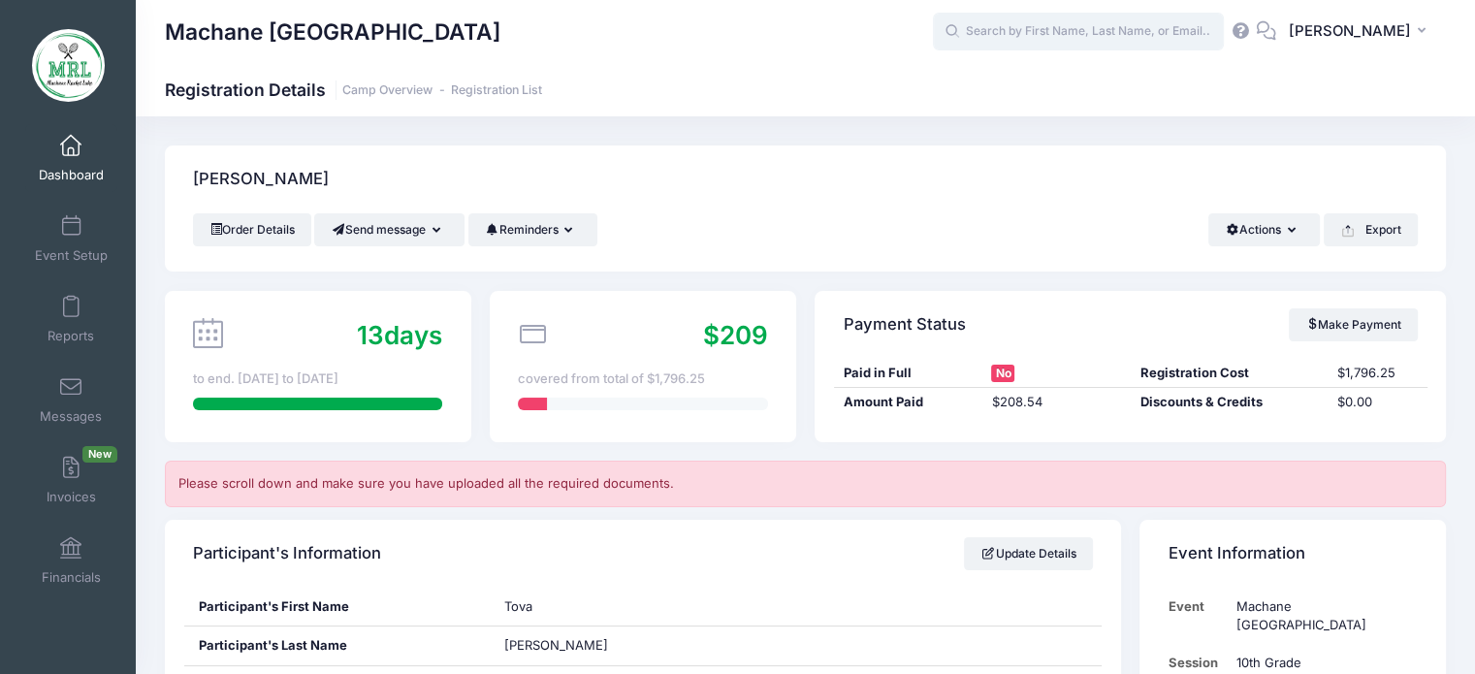
click at [1074, 46] on input "text" at bounding box center [1078, 32] width 291 height 39
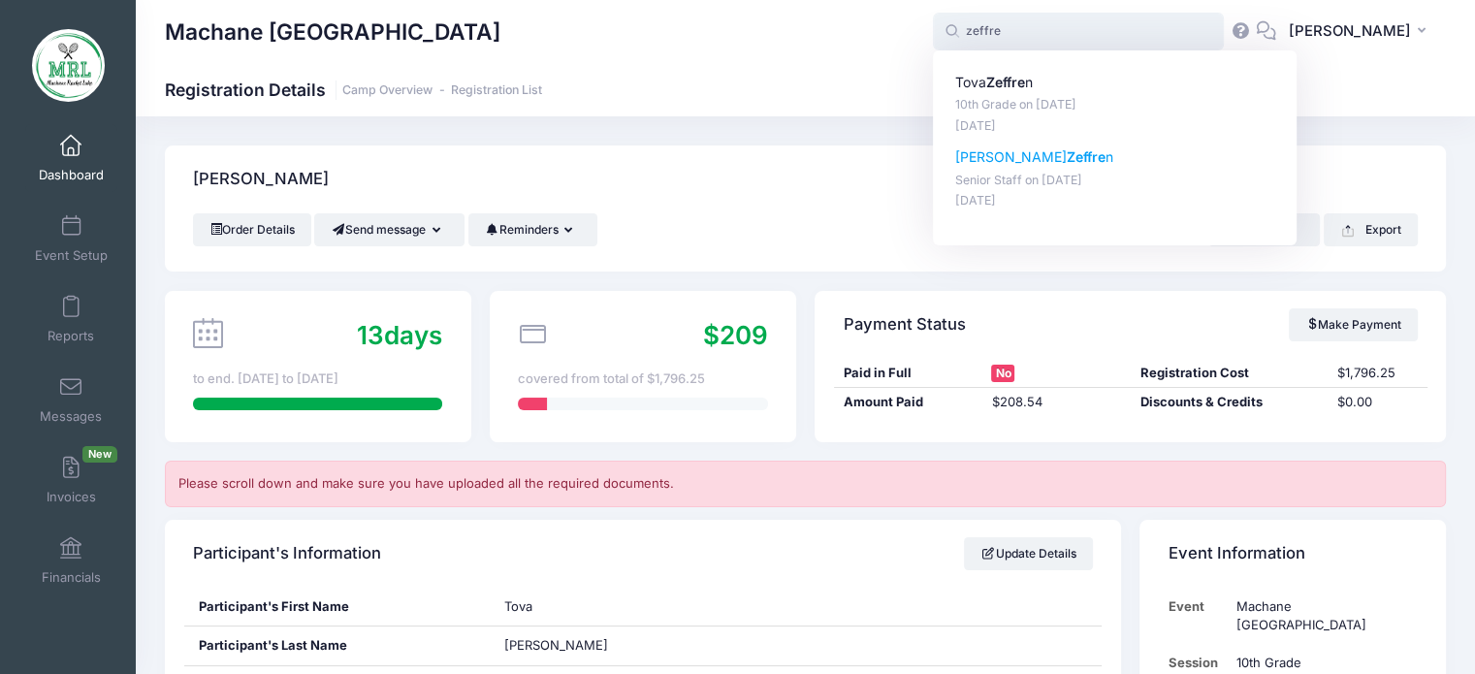
click at [1067, 157] on strong "Zeffre" at bounding box center [1086, 156] width 39 height 16
type input "Rivka Zeffren (Senior Staff, Aug-14, 2025)"
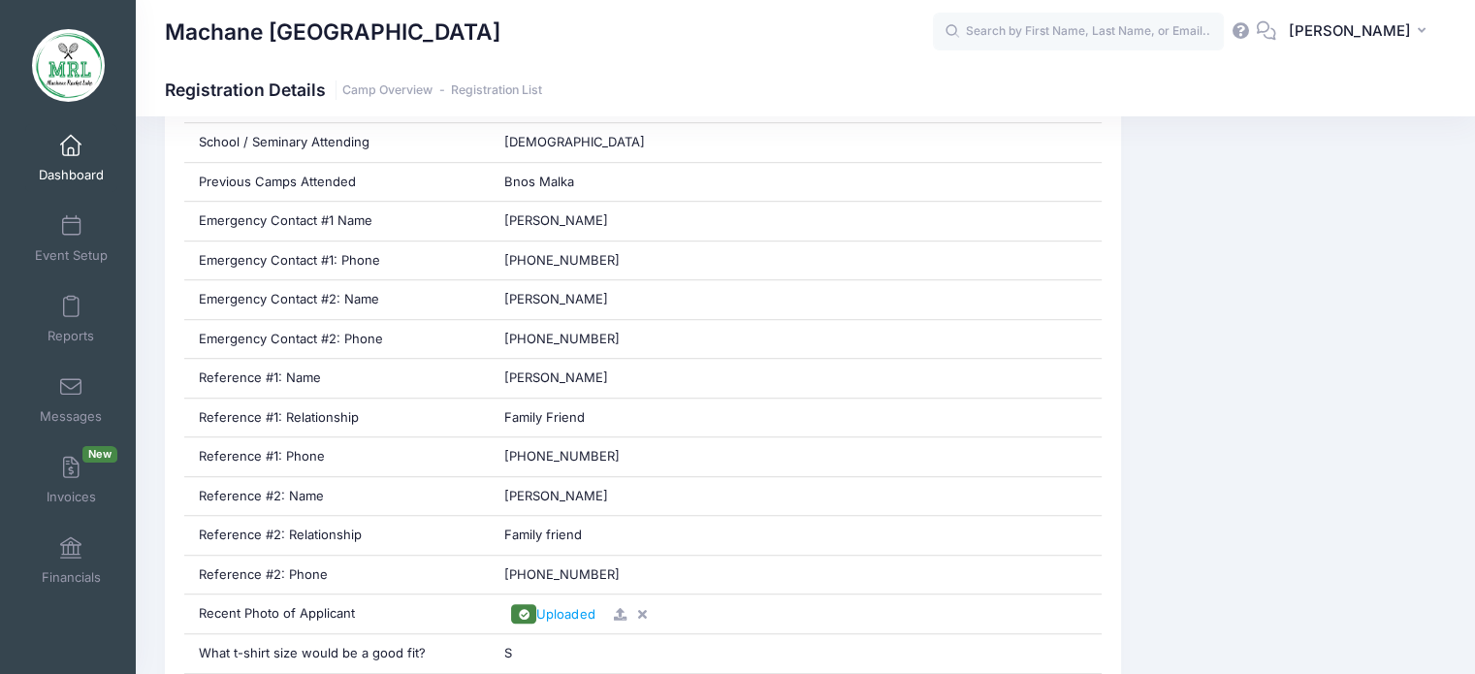
scroll to position [2587, 0]
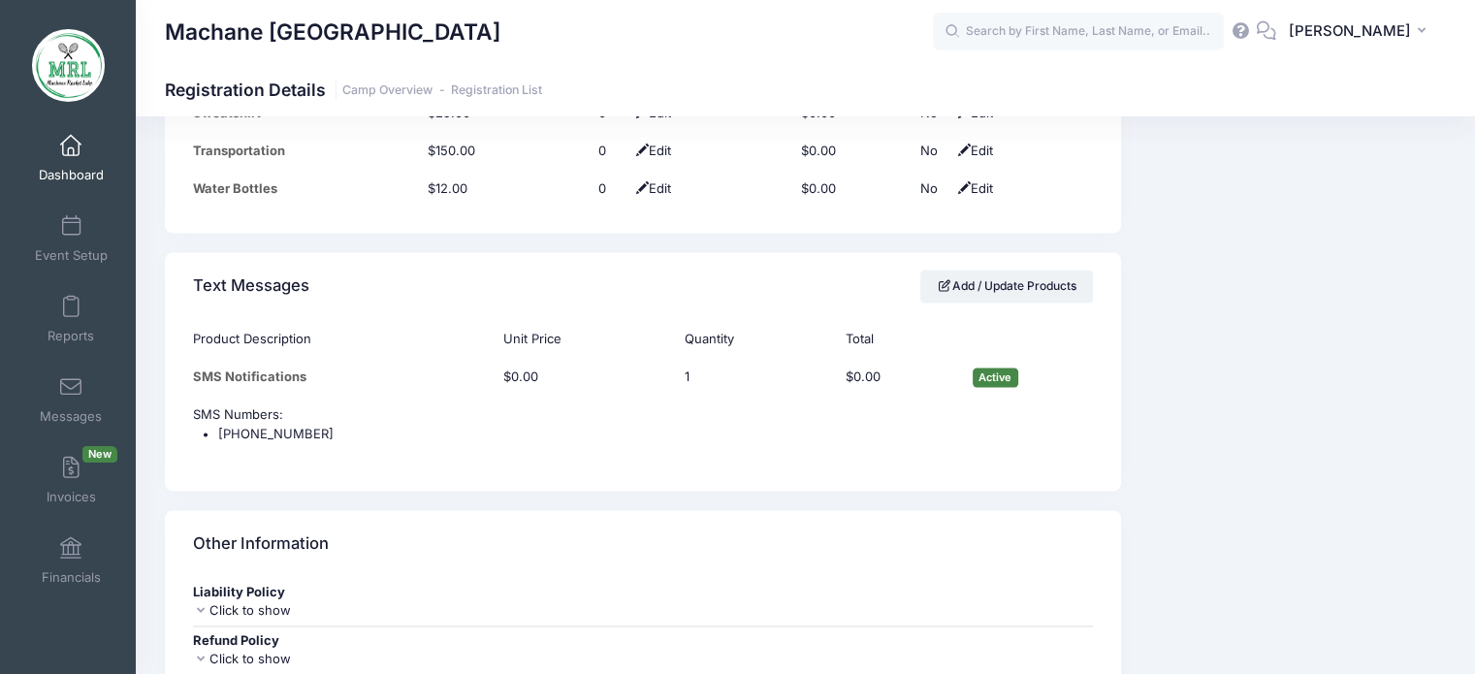
drag, startPoint x: 733, startPoint y: 719, endPoint x: 712, endPoint y: 719, distance: 21.3
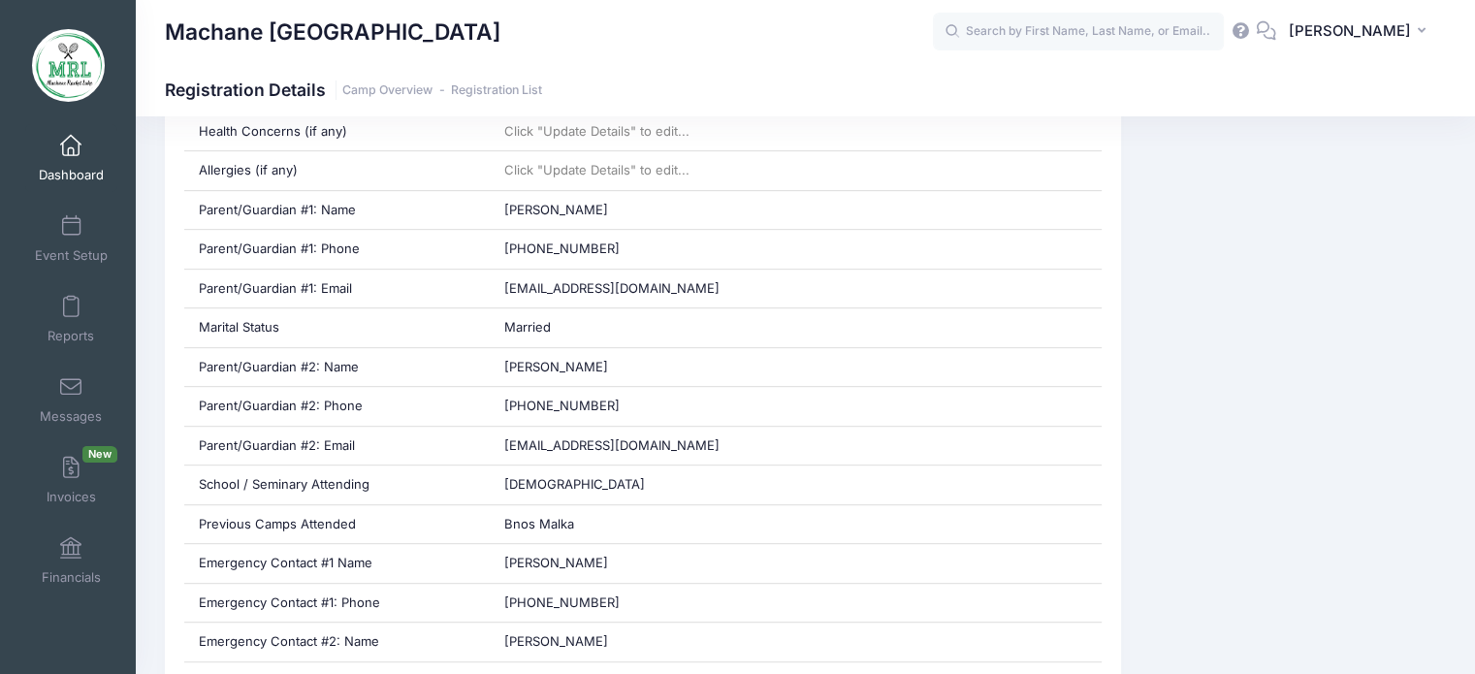
scroll to position [849, 0]
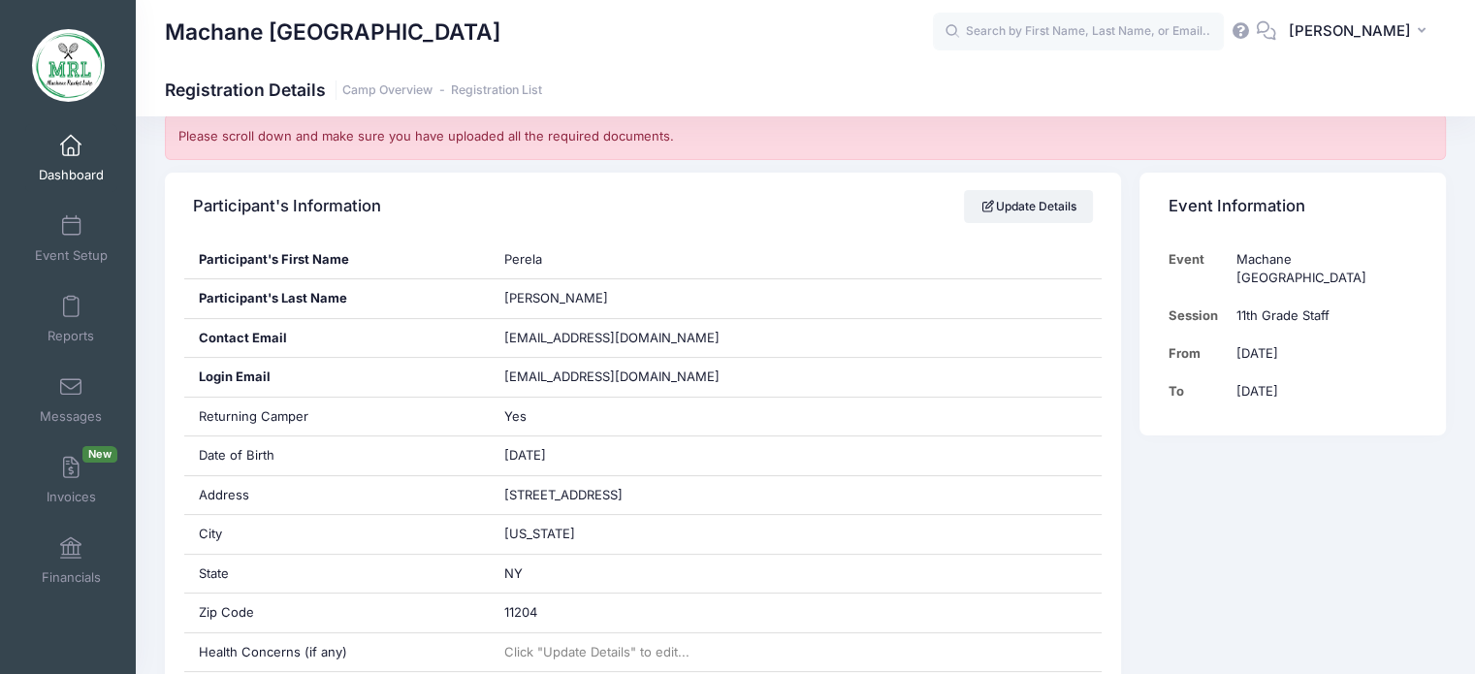
scroll to position [349, 0]
click at [1014, 30] on input "text" at bounding box center [1078, 32] width 291 height 39
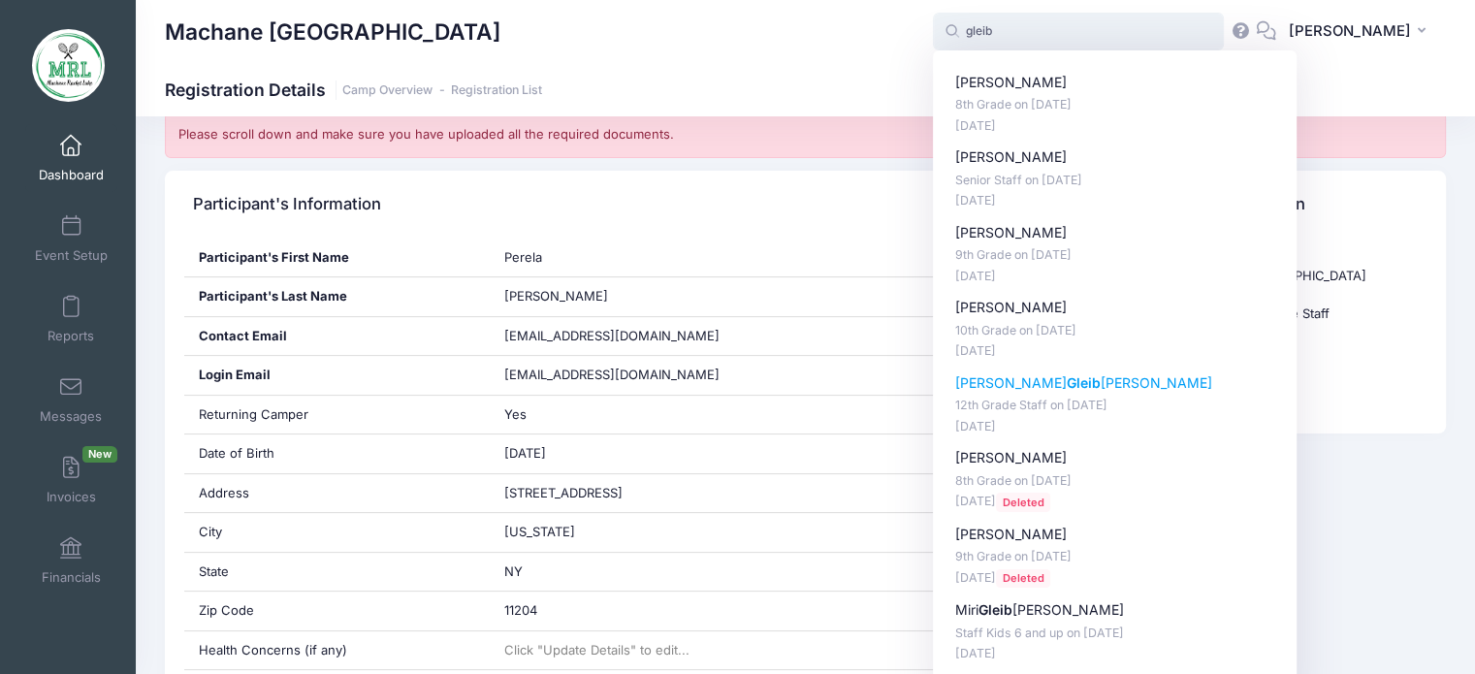
click at [995, 378] on p "[PERSON_NAME] Gleib [PERSON_NAME]" at bounding box center [1115, 383] width 320 height 20
type input "[PERSON_NAME] (12th Grade Staff, [DATE])"
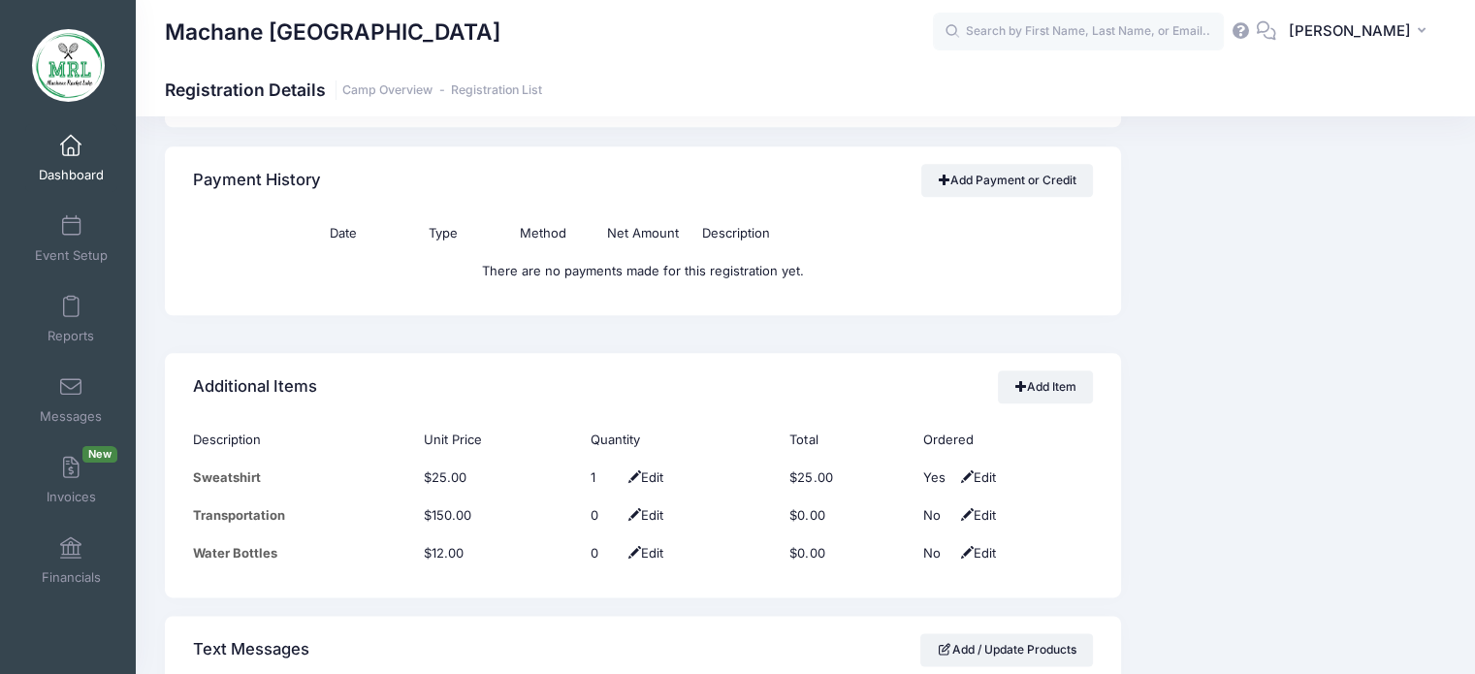
scroll to position [2234, 0]
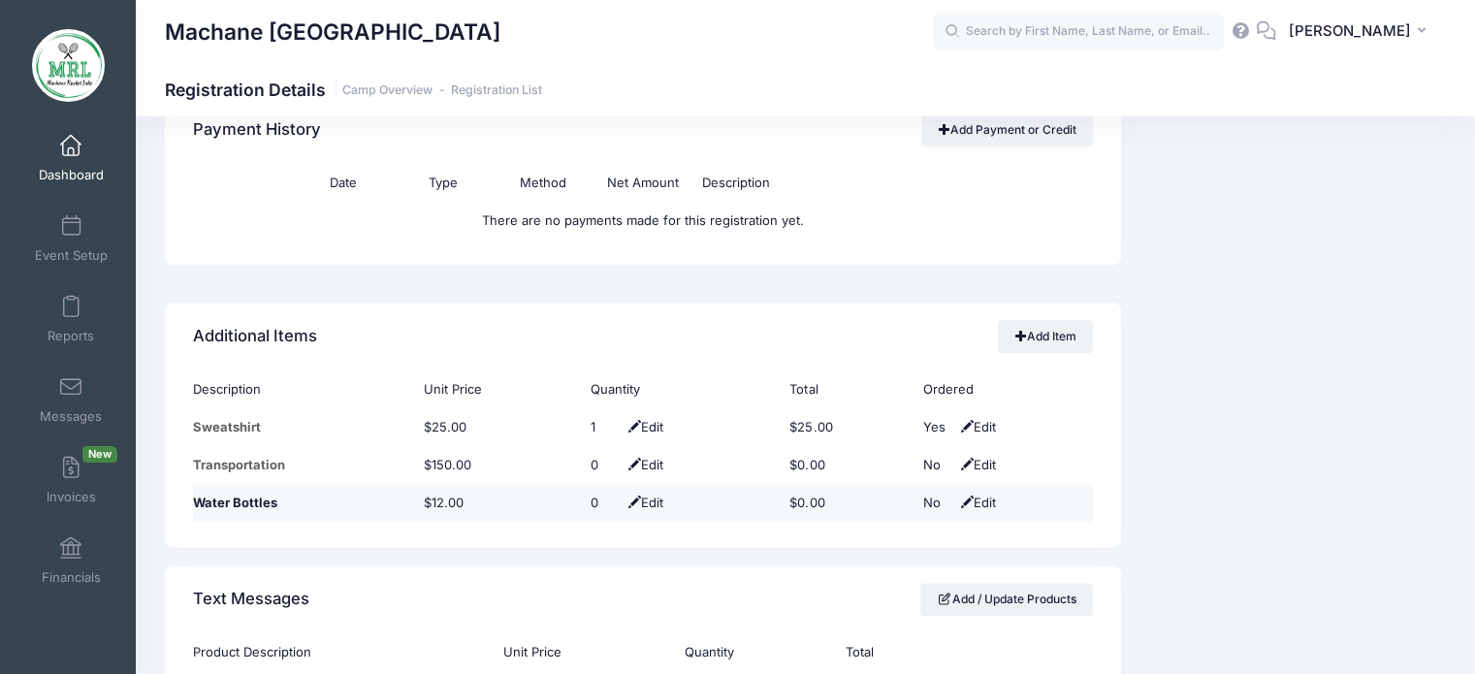
click at [650, 495] on span "Edit" at bounding box center [643, 503] width 40 height 16
type input "1"
click at [620, 497] on span at bounding box center [628, 502] width 16 height 13
